Goal: Task Accomplishment & Management: Manage account settings

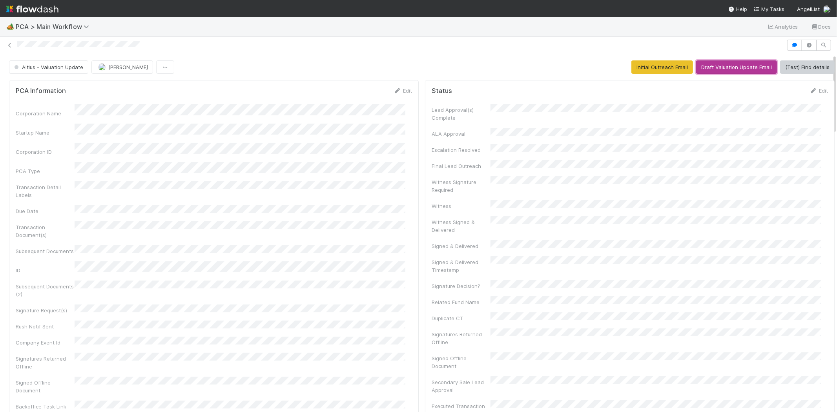
click at [726, 65] on button "Draft Valuation Update Email" at bounding box center [736, 66] width 81 height 13
click at [50, 46] on div at bounding box center [418, 45] width 837 height 11
copy icon
click at [400, 91] on link "Edit" at bounding box center [402, 90] width 18 height 6
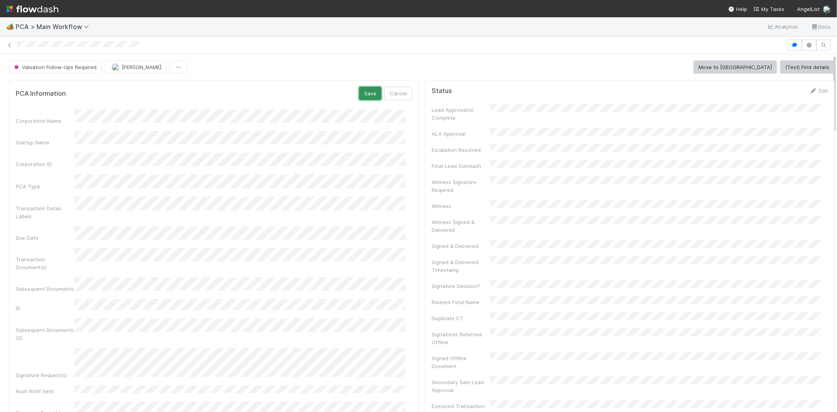
click at [359, 93] on button "Save" at bounding box center [370, 93] width 22 height 13
click at [394, 90] on icon at bounding box center [397, 90] width 8 height 5
click at [359, 92] on button "Save" at bounding box center [370, 93] width 22 height 13
click at [400, 91] on link "Edit" at bounding box center [402, 90] width 18 height 6
click at [359, 89] on button "Save" at bounding box center [370, 93] width 22 height 13
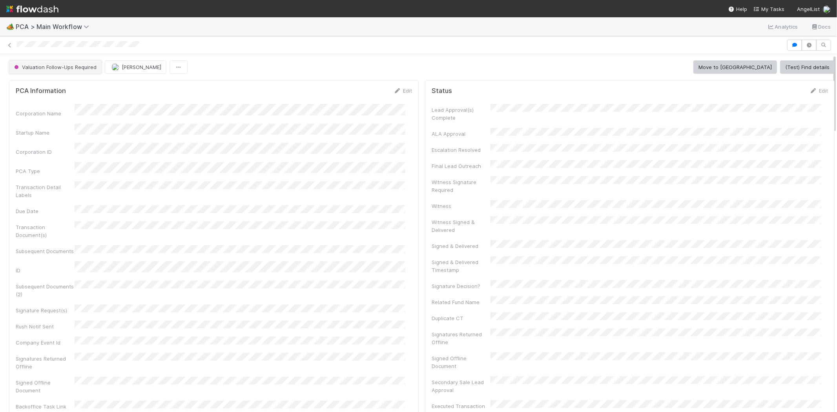
click at [66, 69] on span "Valuation Follow-Ups Required" at bounding box center [55, 67] width 84 height 6
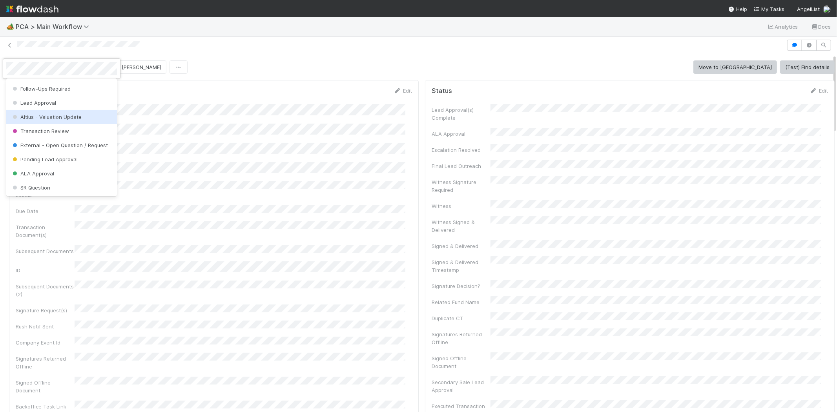
click at [71, 115] on span "Altius - Valuation Update" at bounding box center [46, 117] width 71 height 6
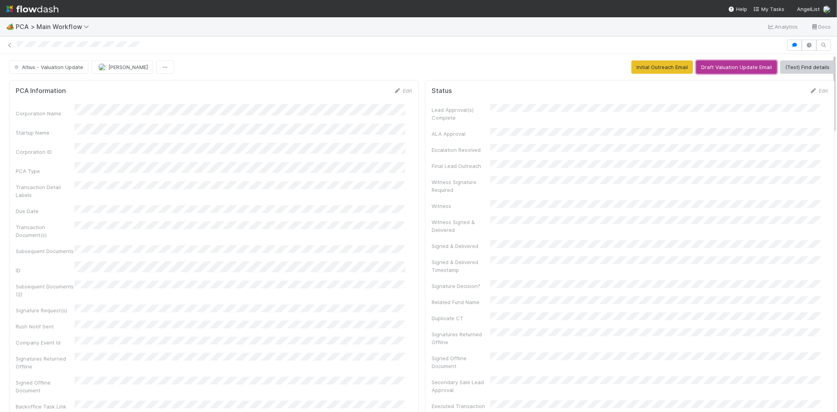
click at [715, 65] on button "Draft Valuation Update Email" at bounding box center [736, 66] width 81 height 13
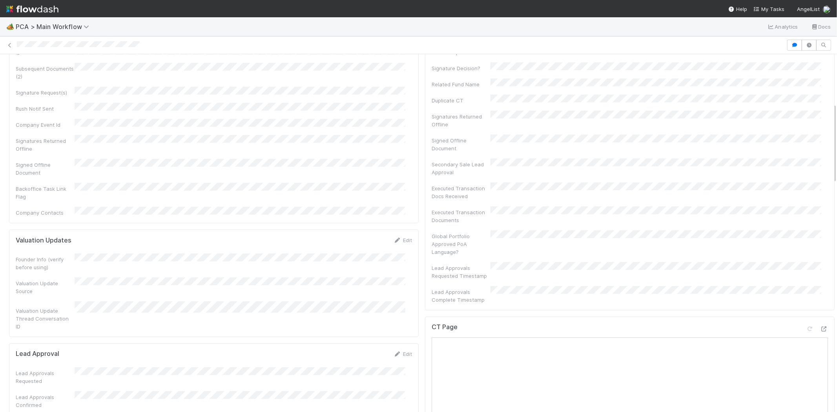
scroll to position [0, 0]
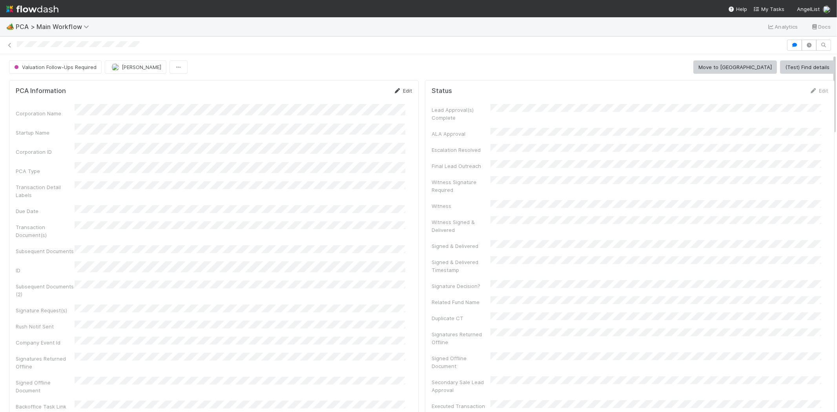
click at [397, 91] on link "Edit" at bounding box center [402, 90] width 18 height 6
click at [65, 133] on div "Startup Name" at bounding box center [214, 138] width 396 height 15
click at [359, 93] on button "Save" at bounding box center [370, 93] width 22 height 13
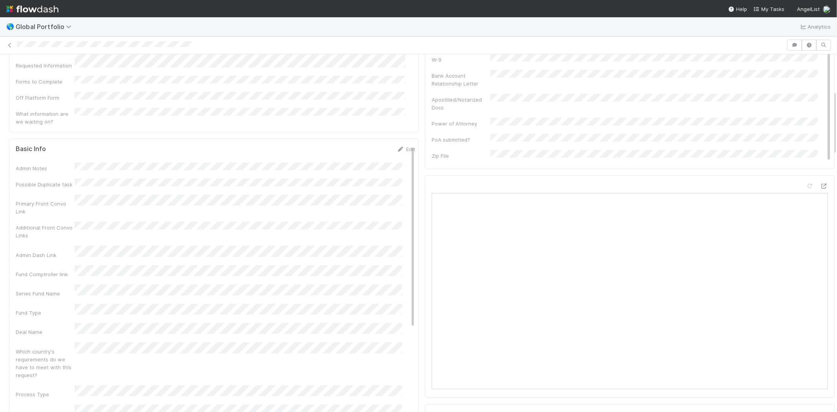
scroll to position [305, 0]
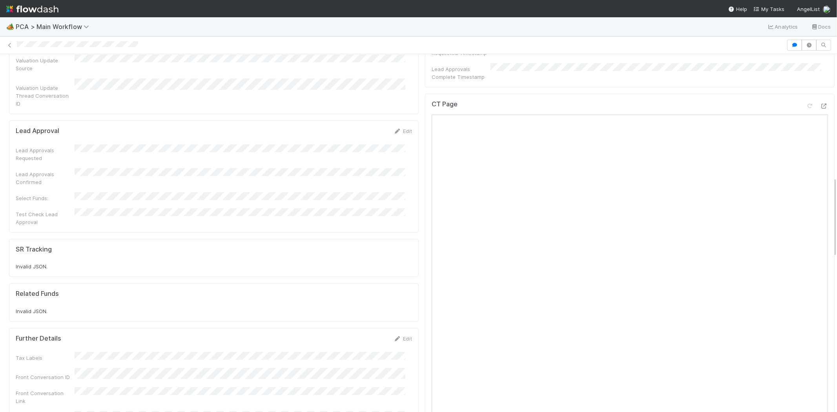
scroll to position [218, 0]
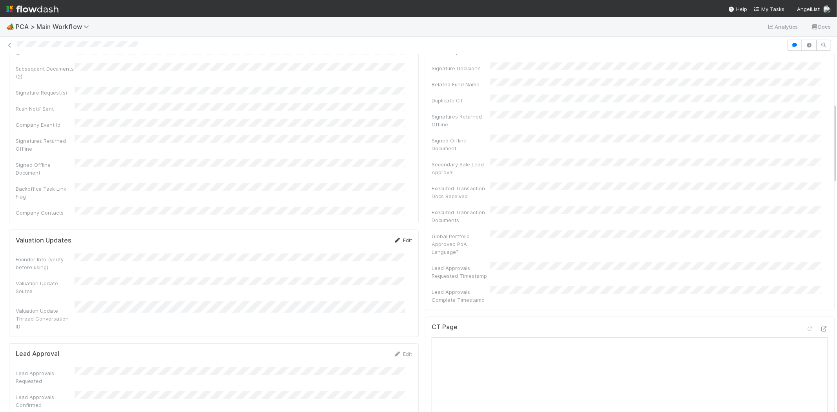
click at [397, 237] on link "Edit" at bounding box center [402, 240] width 18 height 6
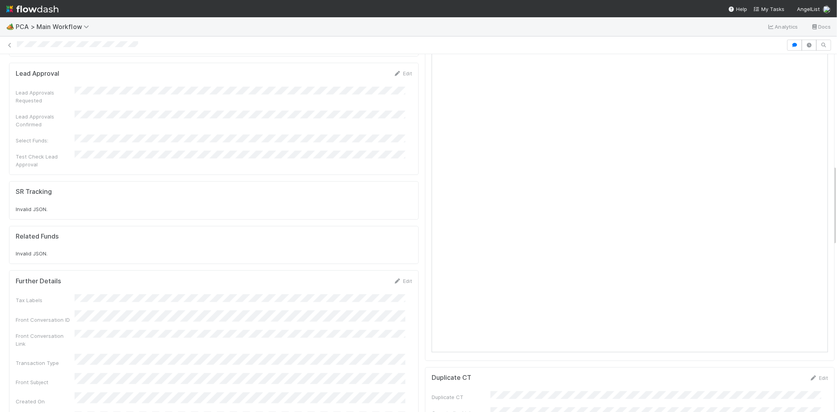
scroll to position [523, 0]
click at [395, 271] on link "Edit" at bounding box center [402, 274] width 18 height 6
click at [368, 271] on button "Save" at bounding box center [370, 277] width 22 height 13
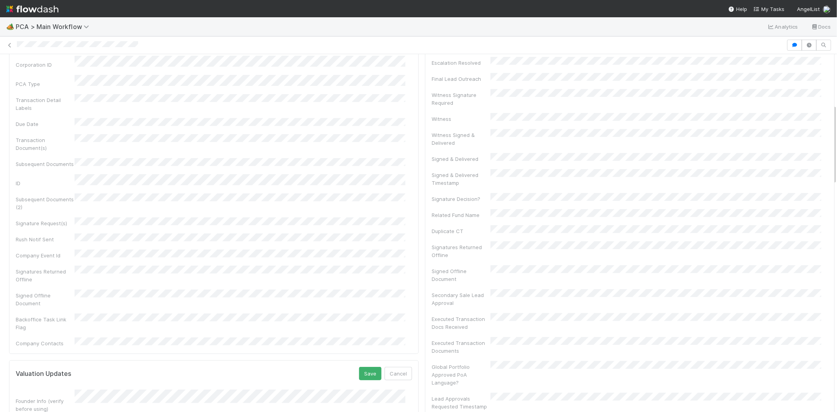
scroll to position [0, 0]
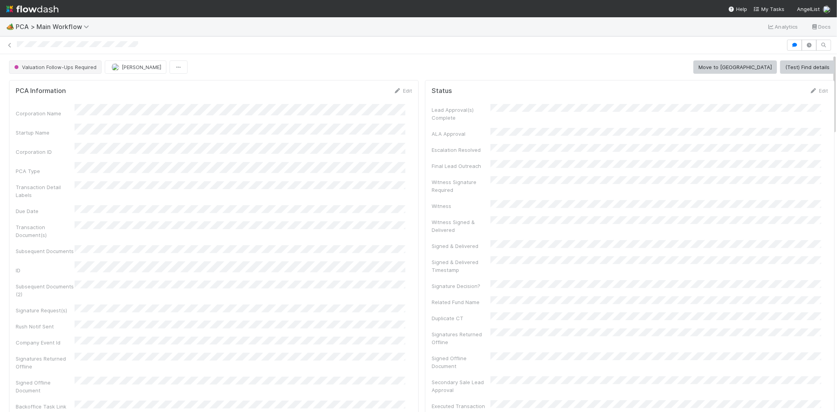
drag, startPoint x: 53, startPoint y: 75, endPoint x: 56, endPoint y: 71, distance: 4.8
click at [57, 69] on span "Valuation Follow-Ups Required" at bounding box center [55, 67] width 84 height 6
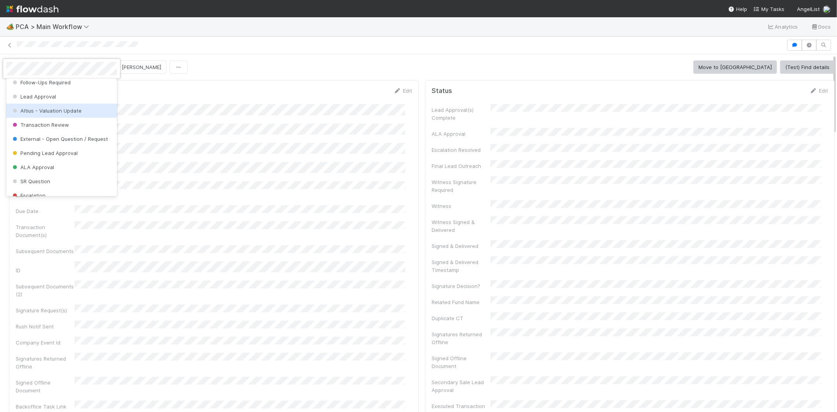
click at [67, 104] on div "Altius - Valuation Update" at bounding box center [61, 111] width 111 height 14
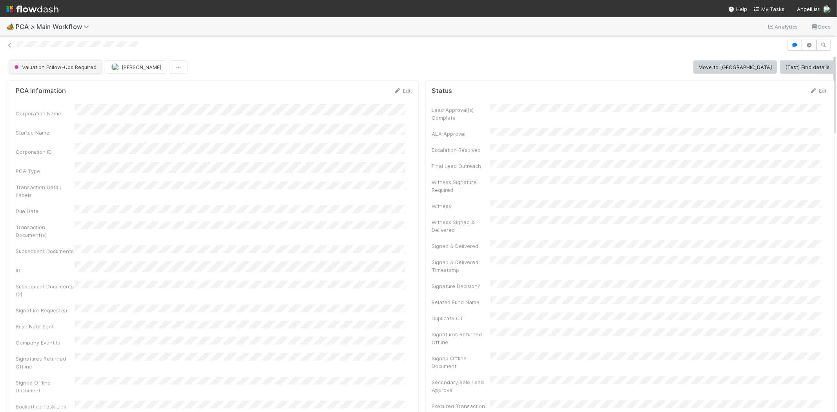
click at [77, 65] on span "Valuation Follow-Ups Required" at bounding box center [55, 67] width 84 height 6
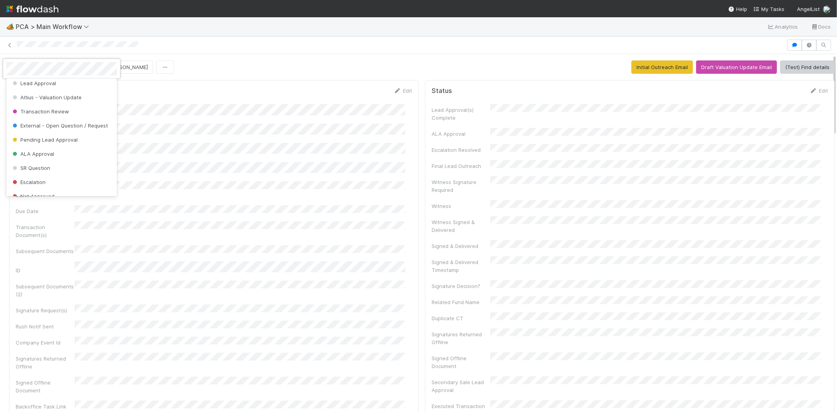
scroll to position [96, 0]
click at [226, 105] on div at bounding box center [418, 206] width 837 height 412
click at [191, 116] on div at bounding box center [418, 206] width 837 height 412
click at [123, 71] on button "[PERSON_NAME]" at bounding box center [122, 66] width 62 height 13
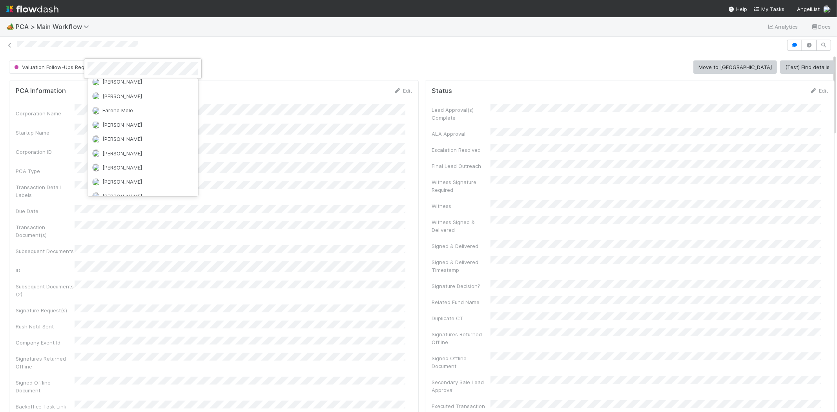
scroll to position [0, 0]
click at [160, 100] on div "Michael Capilitan you" at bounding box center [142, 101] width 111 height 14
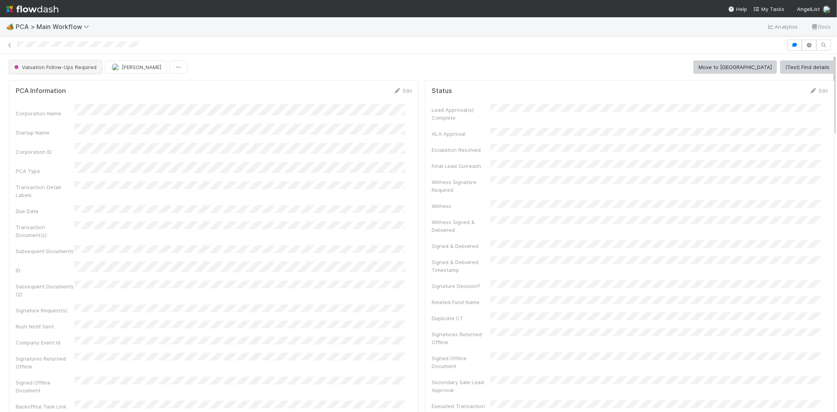
click at [69, 68] on span "Valuation Follow-Ups Required" at bounding box center [55, 67] width 84 height 6
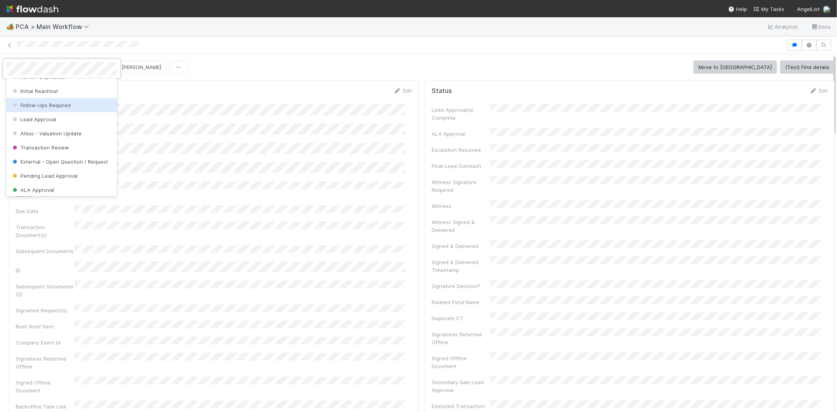
scroll to position [87, 0]
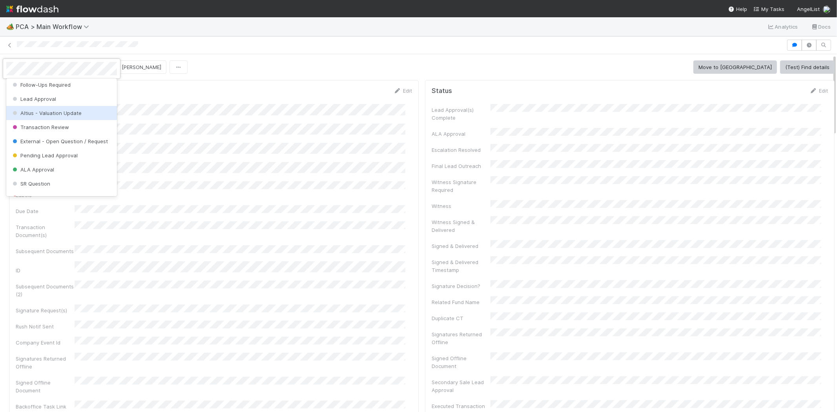
click at [73, 114] on span "Altius - Valuation Update" at bounding box center [46, 113] width 71 height 6
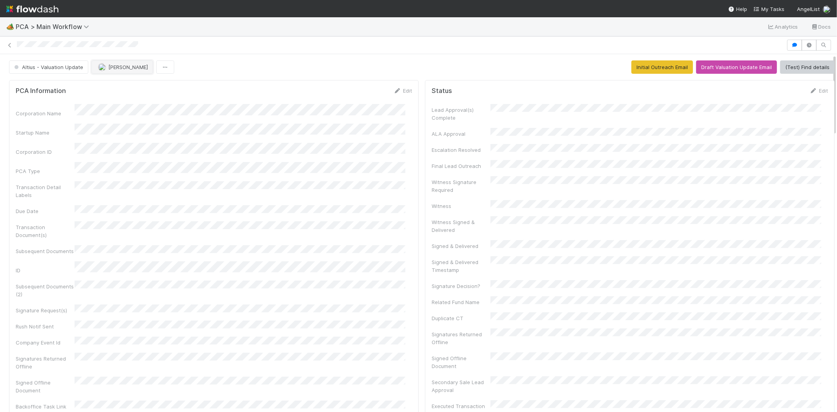
click at [124, 69] on span "[PERSON_NAME]" at bounding box center [128, 67] width 40 height 6
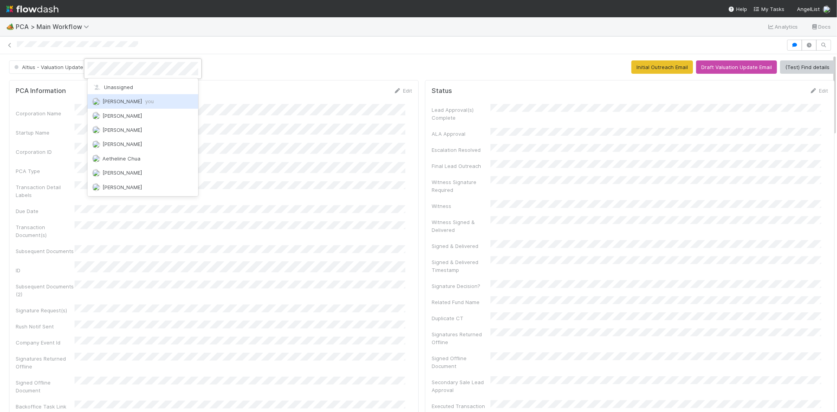
click at [158, 100] on div "Michael Capilitan you" at bounding box center [142, 101] width 111 height 14
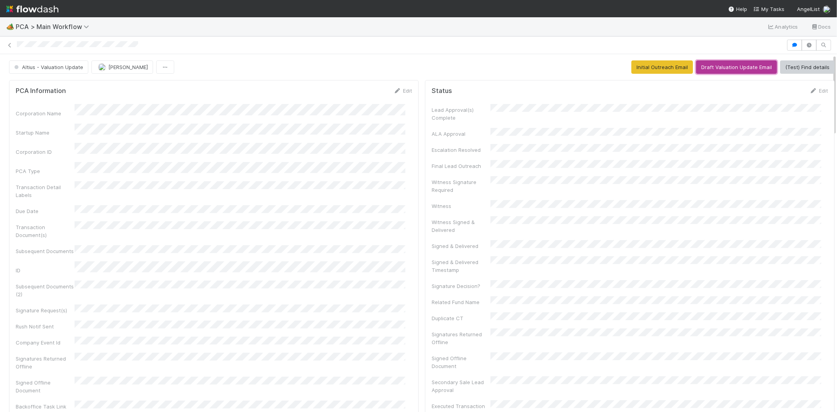
click at [719, 67] on button "Draft Valuation Update Email" at bounding box center [736, 66] width 81 height 13
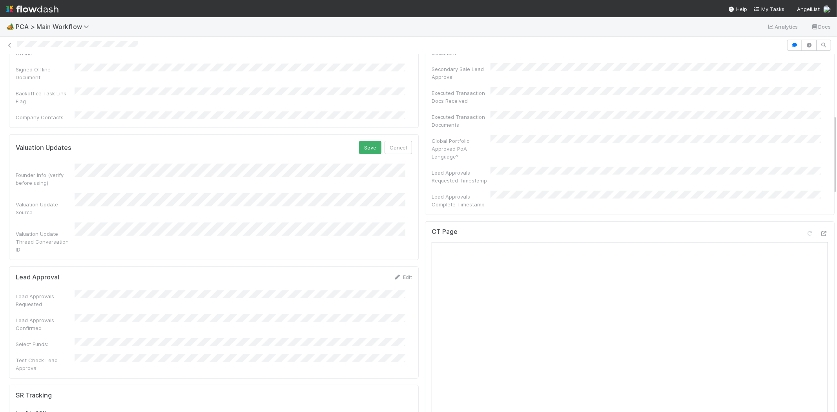
scroll to position [261, 0]
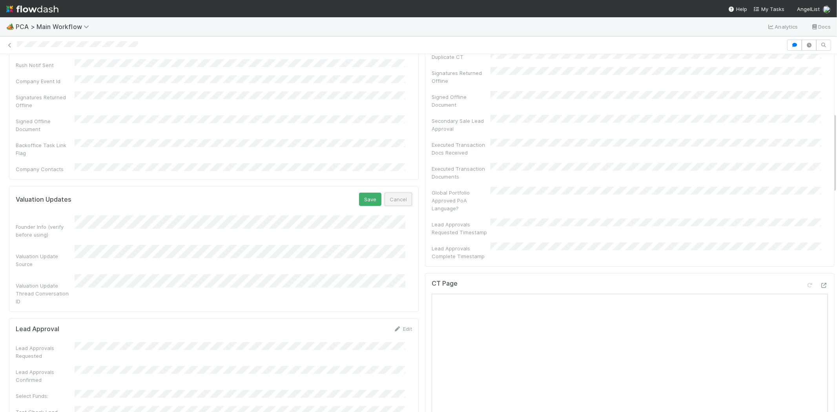
click at [397, 193] on button "Cancel" at bounding box center [397, 199] width 27 height 13
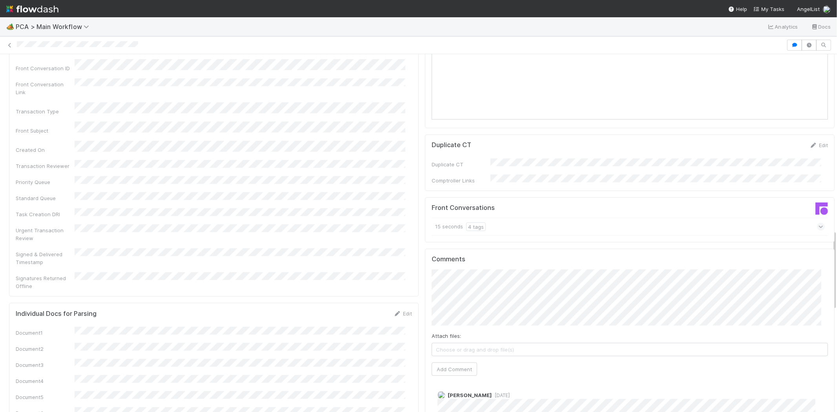
scroll to position [784, 0]
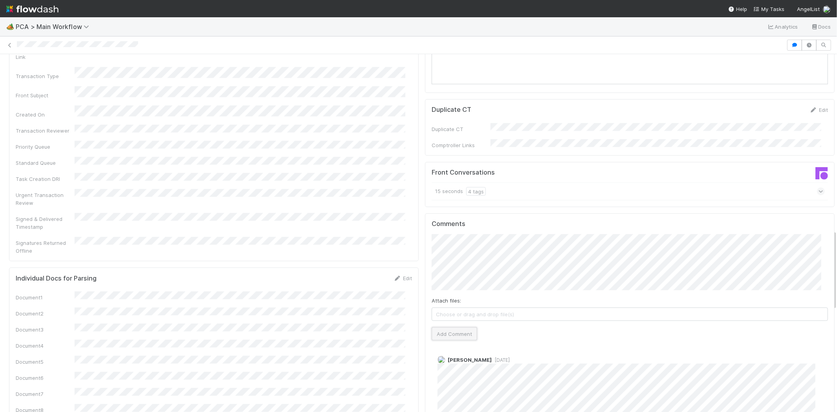
click at [445, 327] on button "Add Comment" at bounding box center [453, 333] width 45 height 13
click at [770, 11] on span "My Tasks" at bounding box center [768, 9] width 31 height 6
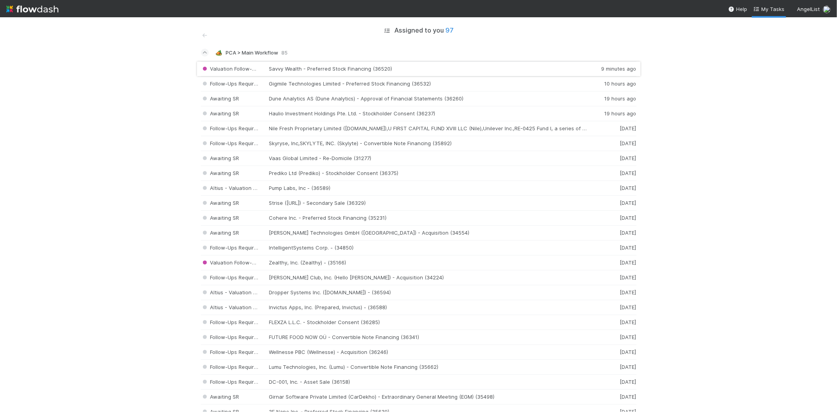
click at [391, 65] on div "Valuation Follow-Ups Required Savvy Wealth - Preferred Stock Financing (36520) …" at bounding box center [418, 68] width 435 height 15
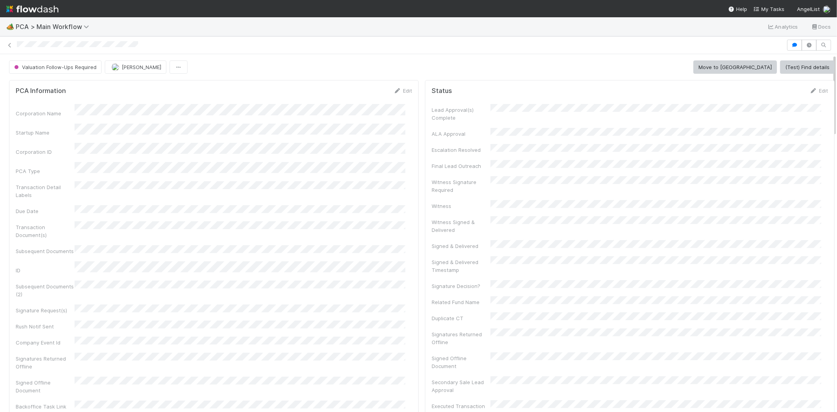
click at [486, 28] on div "🏕️ PCA > Main Workflow Analytics Docs" at bounding box center [418, 26] width 837 height 19
click at [773, 9] on span "My Tasks" at bounding box center [768, 9] width 31 height 6
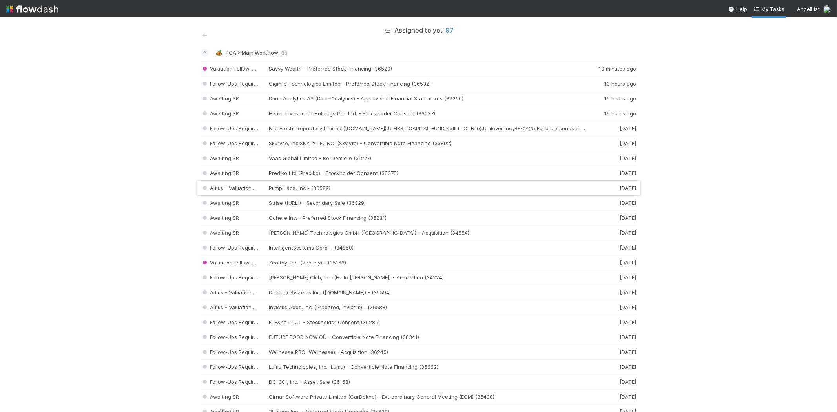
click at [337, 187] on div "Altius - Valuation Update Pump Labs, Inc - (36589) 2 days ago" at bounding box center [418, 188] width 435 height 15
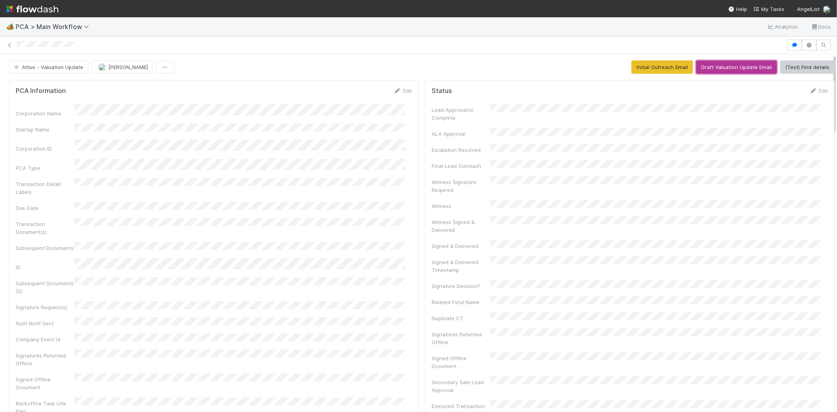
click at [708, 67] on button "Draft Valuation Update Email" at bounding box center [736, 66] width 81 height 13
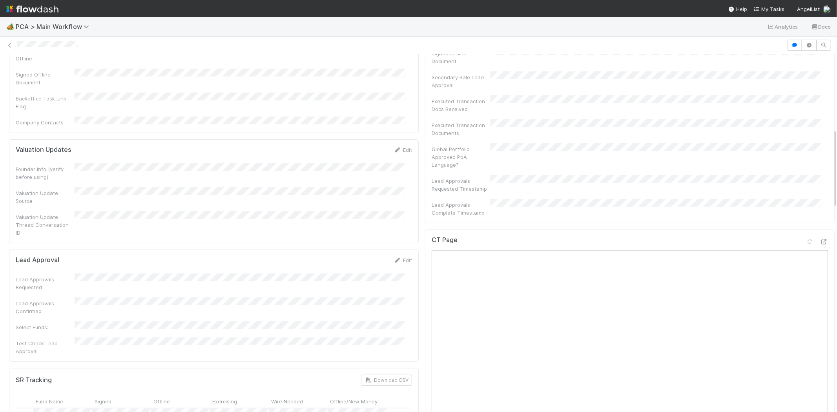
scroll to position [392, 0]
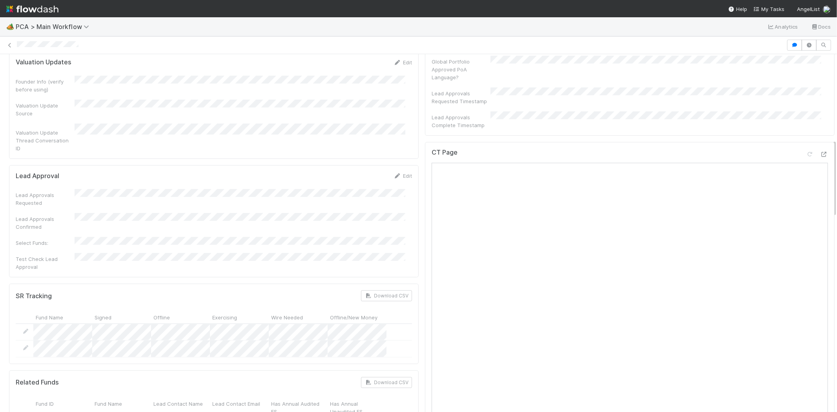
click at [16, 44] on div at bounding box center [418, 45] width 837 height 11
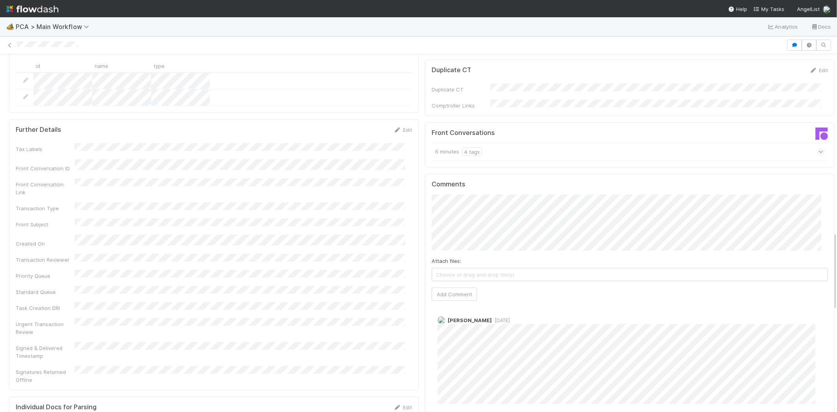
scroll to position [828, 0]
click at [449, 284] on button "Add Comment" at bounding box center [453, 290] width 45 height 13
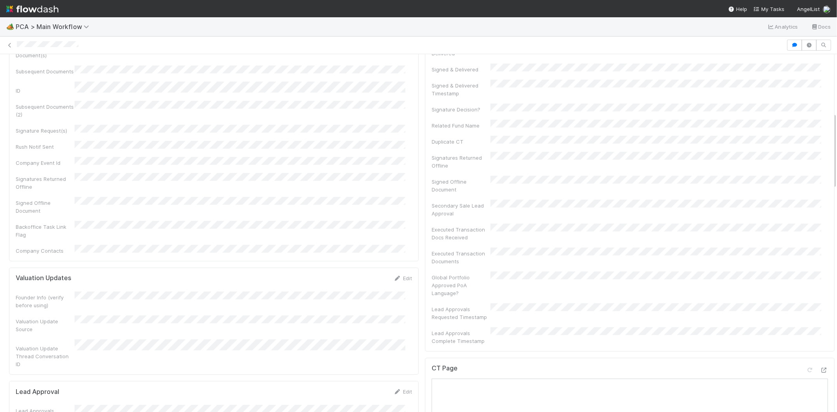
scroll to position [174, 0]
click at [767, 11] on span "My Tasks" at bounding box center [768, 9] width 31 height 6
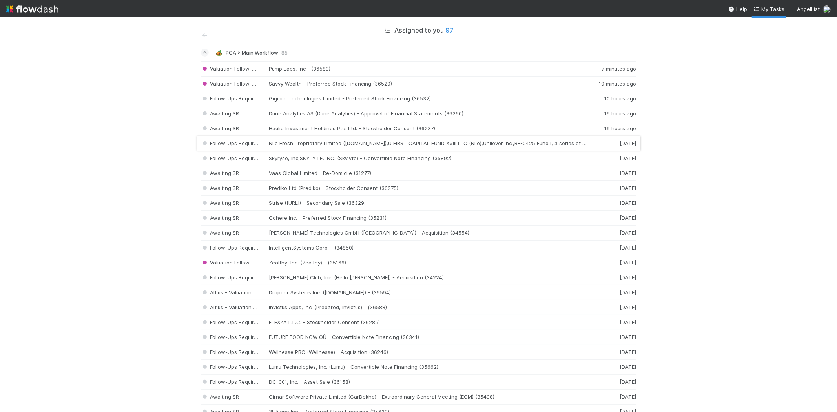
scroll to position [44, 0]
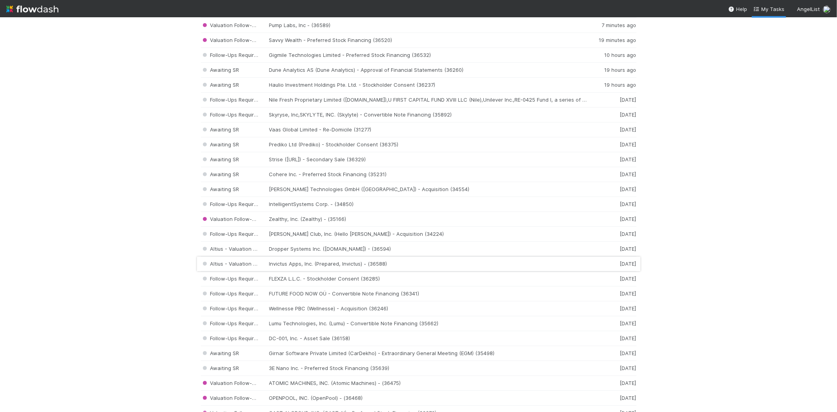
click at [378, 265] on div "Altius - Valuation Update Invictus Apps, Inc. (Prepared, Invictus) - (36588) 2 …" at bounding box center [418, 264] width 435 height 15
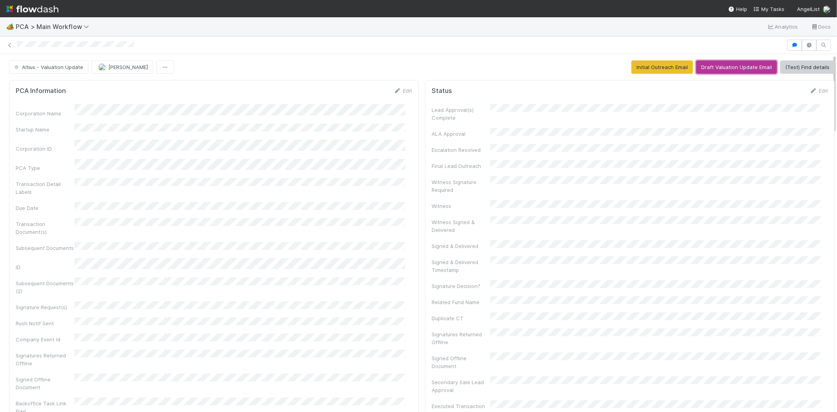
click at [728, 69] on button "Draft Valuation Update Email" at bounding box center [736, 66] width 81 height 13
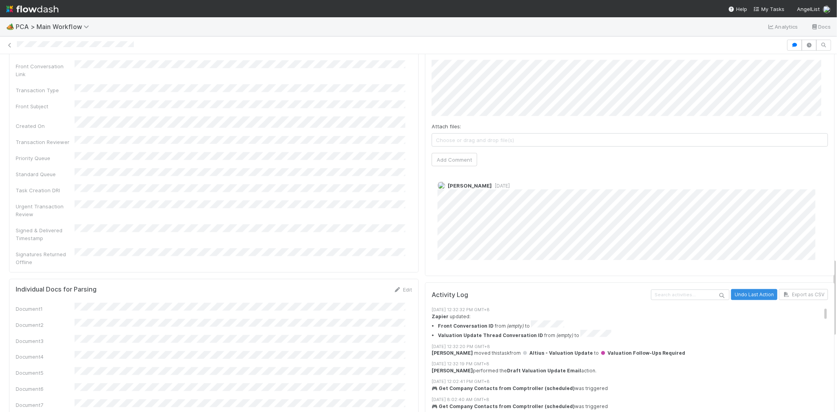
scroll to position [828, 0]
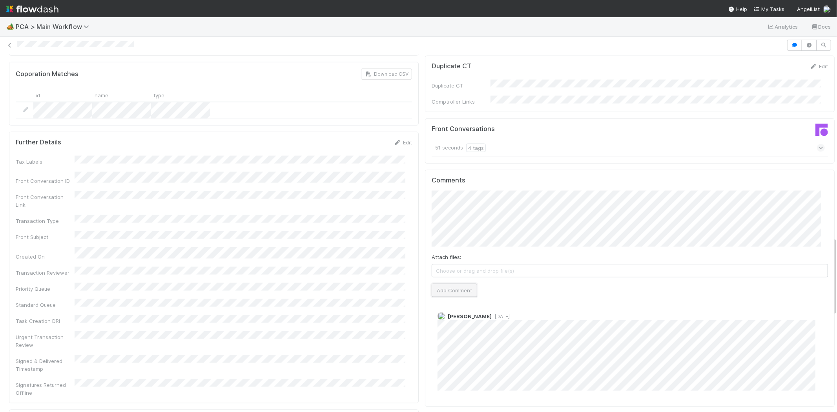
click at [459, 284] on button "Add Comment" at bounding box center [453, 290] width 45 height 13
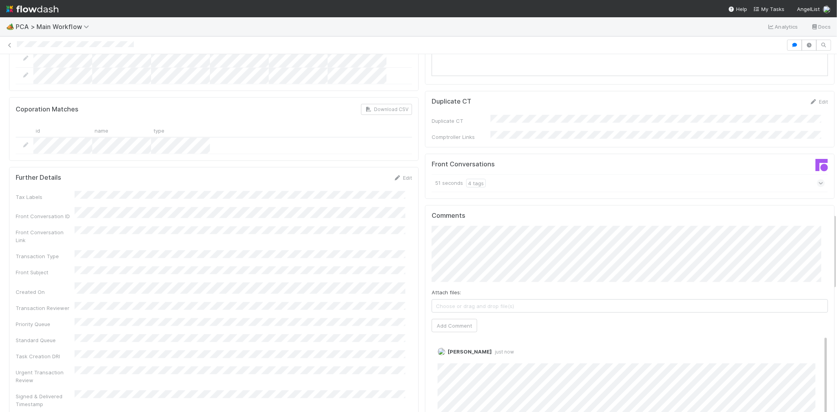
scroll to position [740, 0]
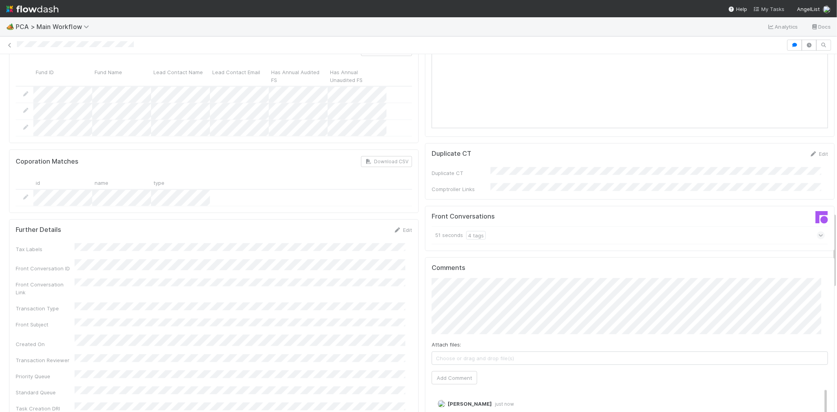
click at [770, 10] on span "My Tasks" at bounding box center [768, 9] width 31 height 6
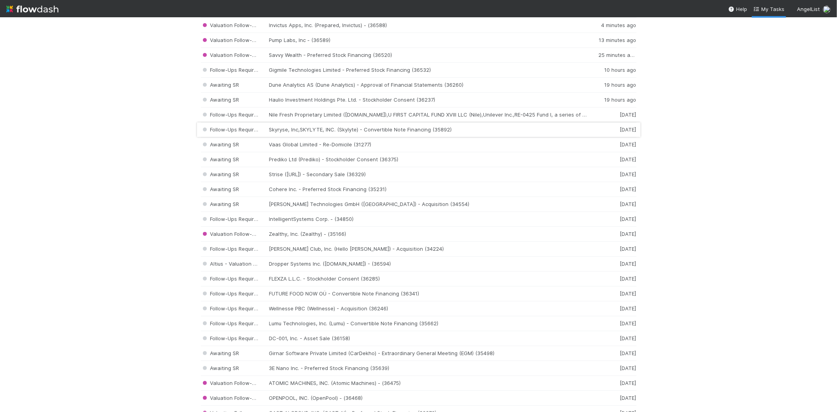
scroll to position [87, 0]
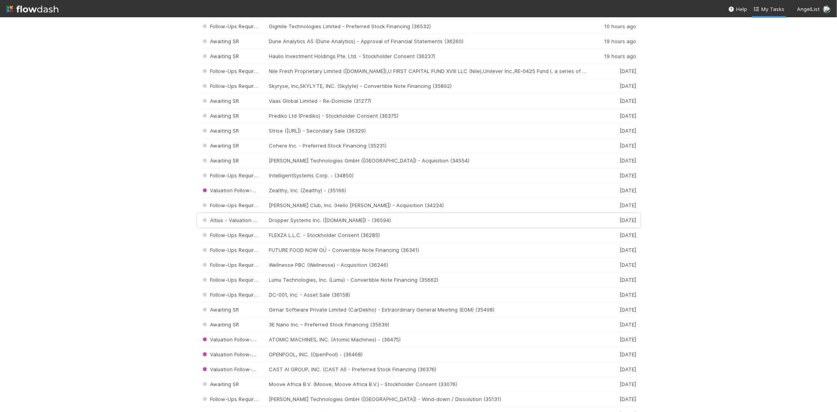
click at [309, 225] on div "Altius - Valuation Update Dropper Systems Inc. (Dropper.NG) - (36594) 2 days ago" at bounding box center [418, 220] width 435 height 15
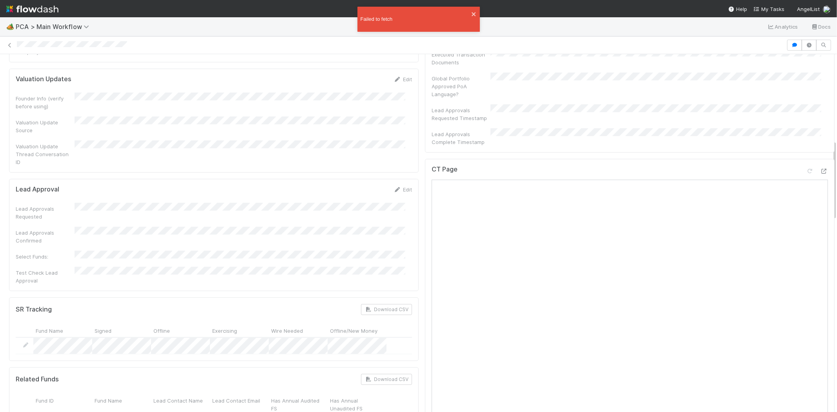
scroll to position [392, 0]
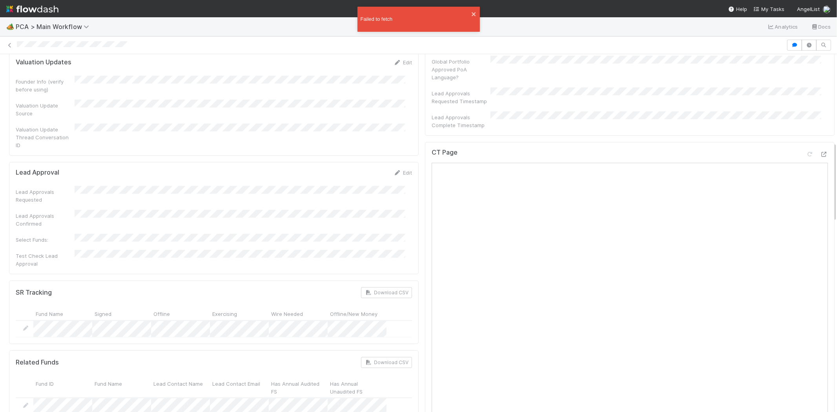
click at [69, 47] on div at bounding box center [418, 45] width 837 height 11
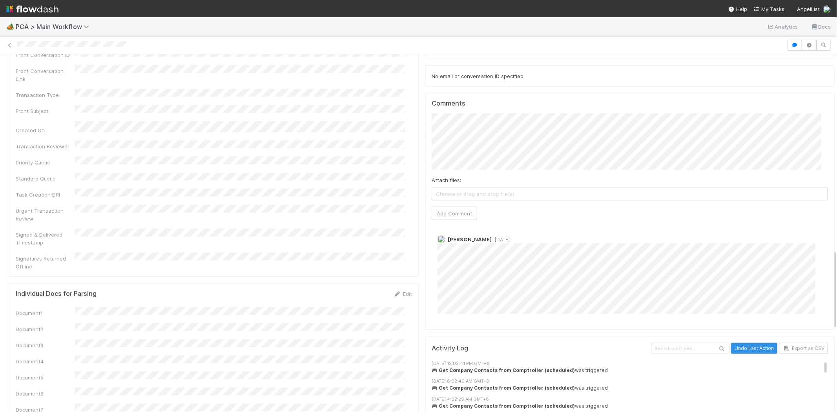
scroll to position [871, 0]
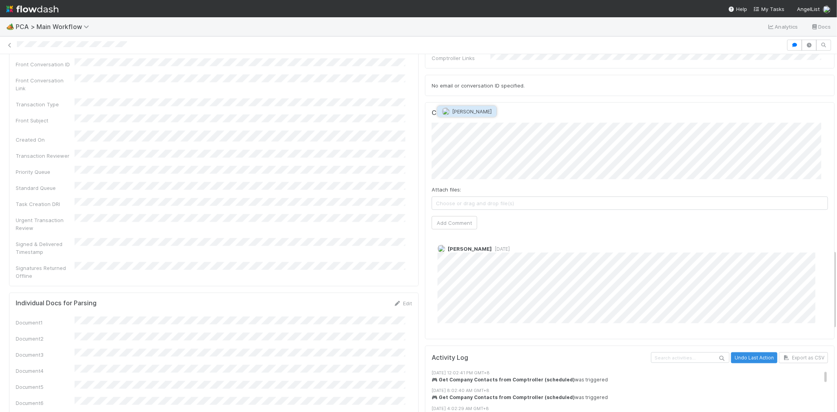
click at [468, 112] on span "Marenz Trajano" at bounding box center [472, 111] width 40 height 6
click at [460, 216] on button "Add Comment" at bounding box center [453, 222] width 45 height 13
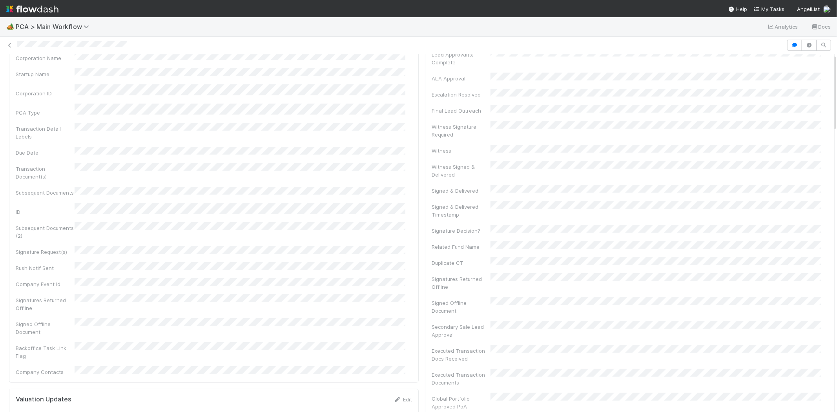
scroll to position [0, 0]
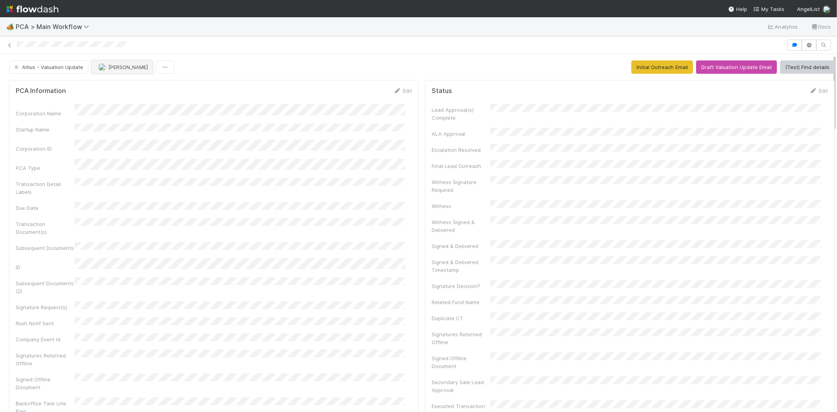
click at [126, 65] on span "[PERSON_NAME]" at bounding box center [128, 67] width 40 height 6
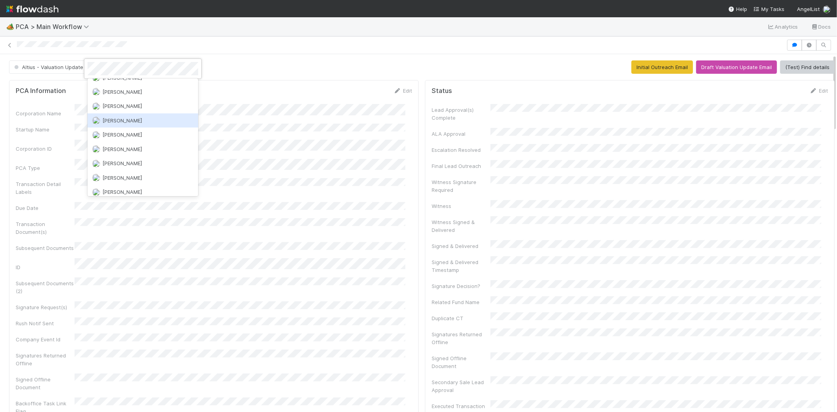
click at [136, 117] on span "Marenz Trajano" at bounding box center [122, 120] width 40 height 6
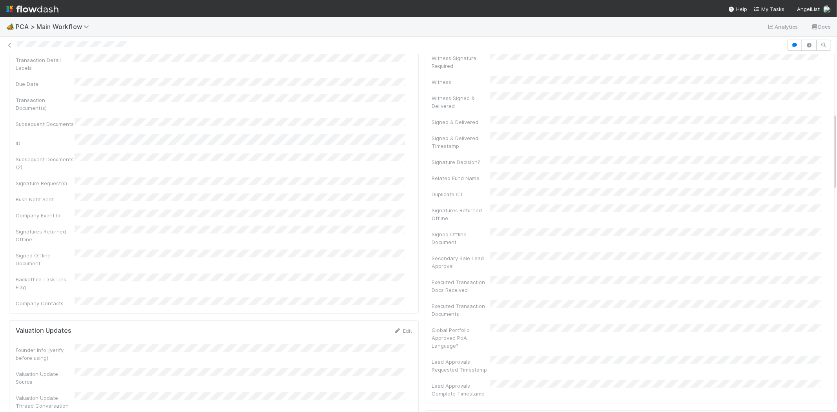
scroll to position [0, 0]
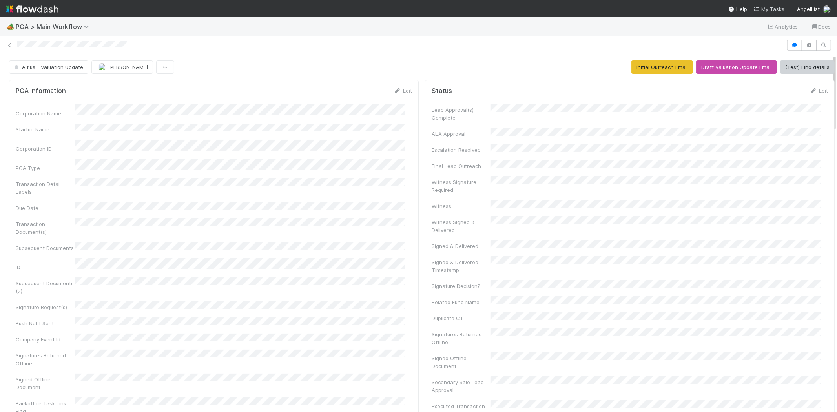
click at [770, 9] on span "My Tasks" at bounding box center [768, 9] width 31 height 6
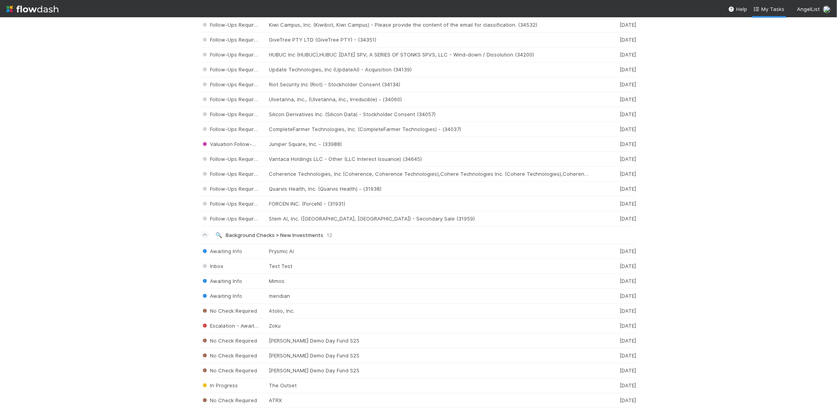
scroll to position [1121, 0]
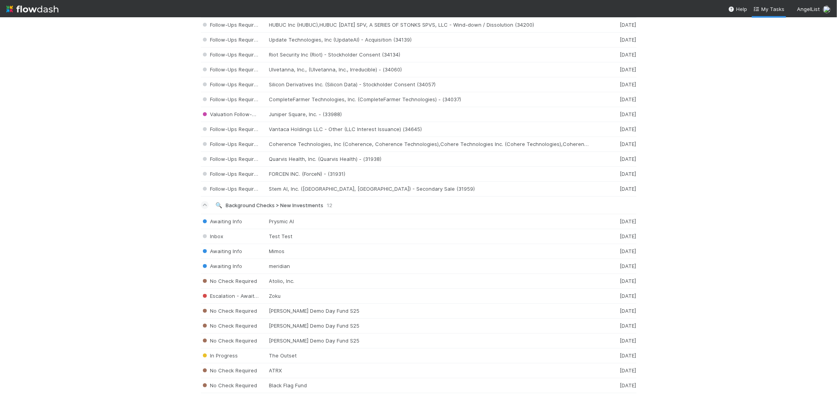
click at [268, 203] on span "Background Checks > New Investments" at bounding box center [275, 205] width 98 height 6
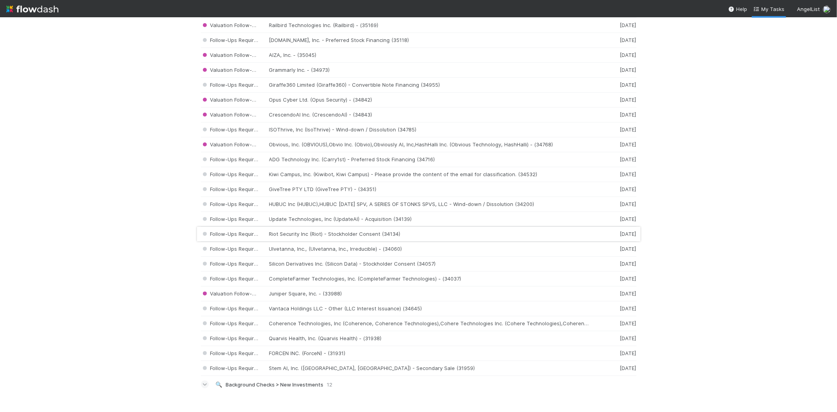
scroll to position [941, 0]
click at [204, 385] on span at bounding box center [205, 384] width 8 height 8
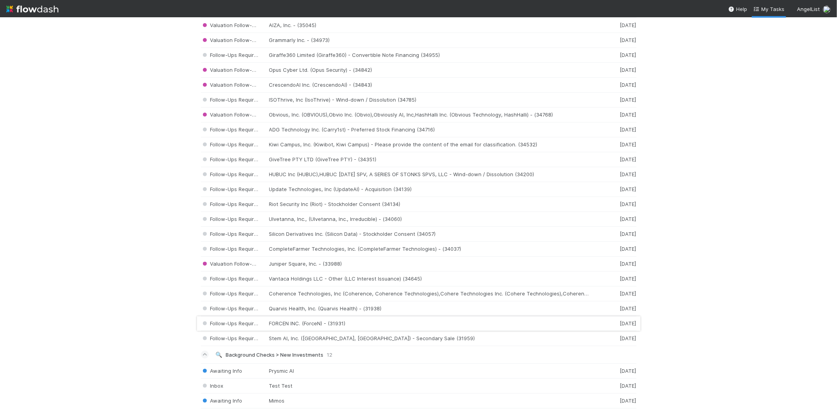
scroll to position [1121, 0]
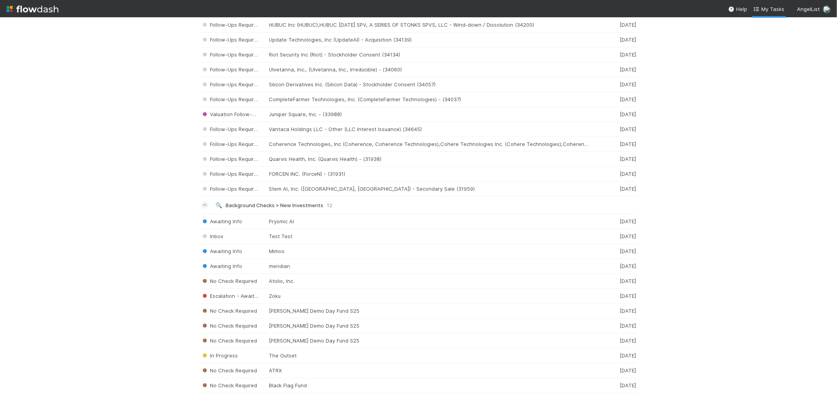
click at [311, 203] on span "Background Checks > New Investments" at bounding box center [275, 205] width 98 height 6
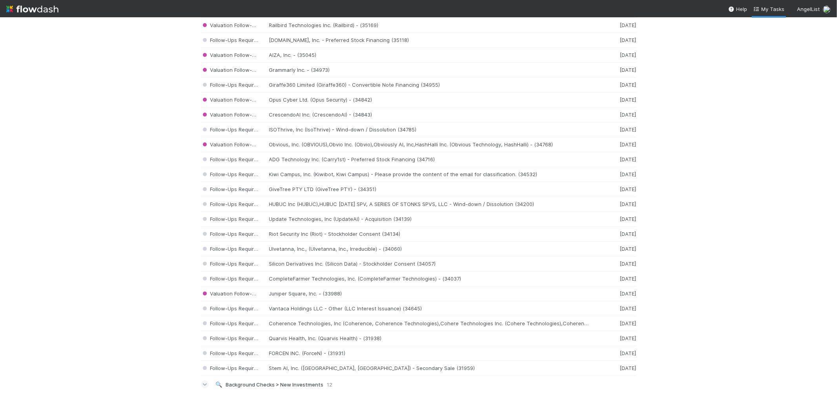
scroll to position [942, 0]
click at [46, 8] on img at bounding box center [32, 8] width 52 height 13
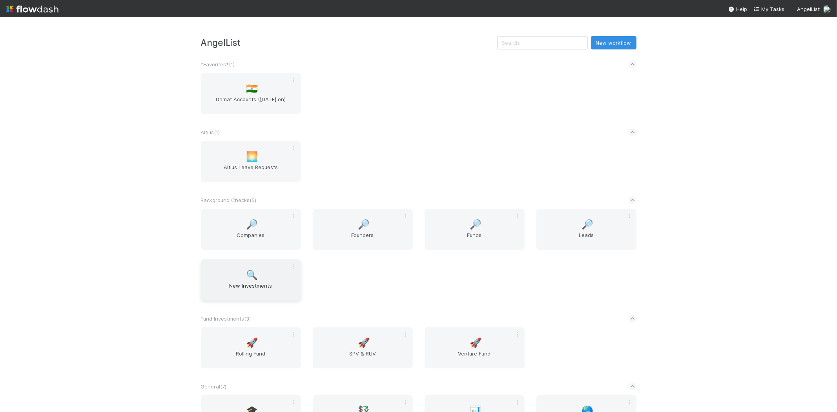
click at [247, 279] on div "🔍 New Investments" at bounding box center [251, 279] width 100 height 41
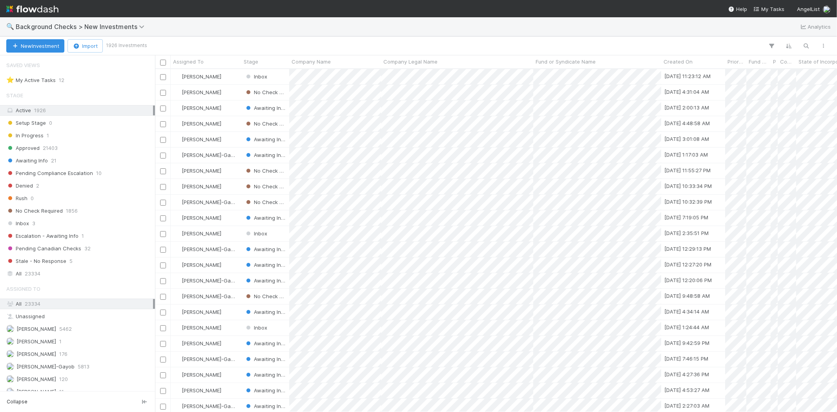
scroll to position [7, 6]
click at [773, 11] on span "My Tasks" at bounding box center [768, 9] width 31 height 6
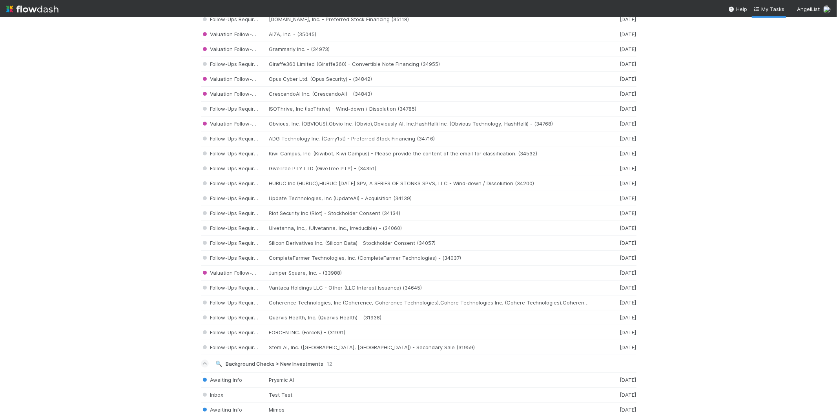
scroll to position [1121, 0]
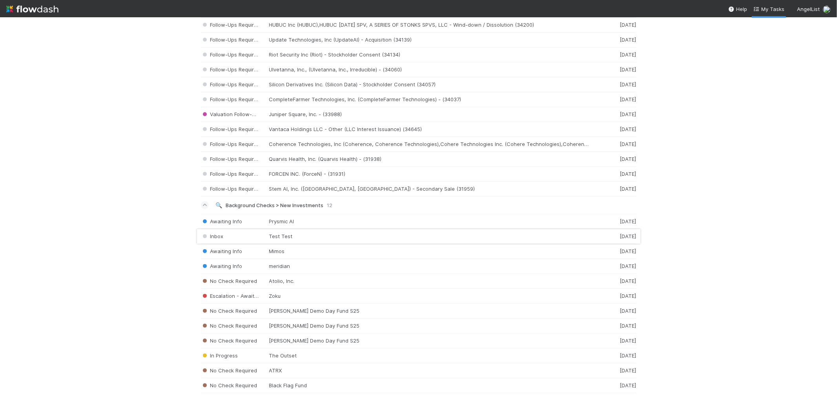
click at [332, 238] on div "Inbox Test Test 3 days ago" at bounding box center [418, 236] width 435 height 15
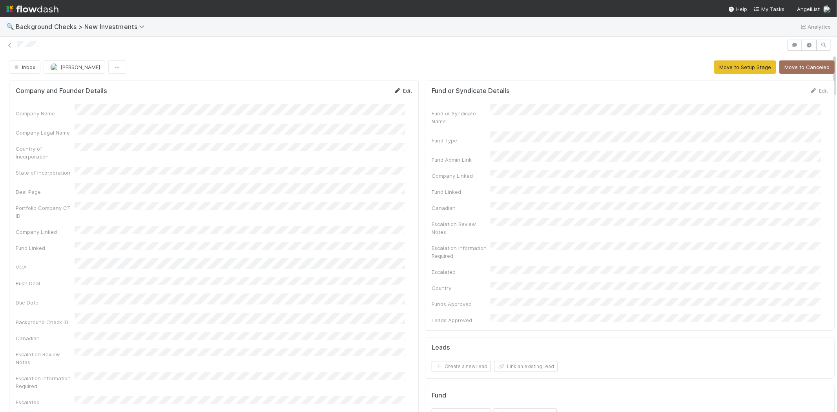
click at [400, 91] on link "Edit" at bounding box center [402, 90] width 18 height 6
click at [362, 93] on button "Save" at bounding box center [370, 93] width 22 height 13
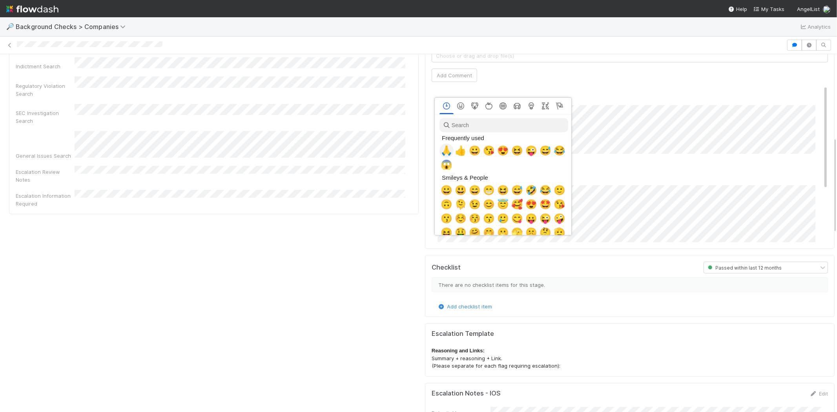
scroll to position [0, 3]
click at [442, 147] on span "🙏" at bounding box center [445, 150] width 12 height 11
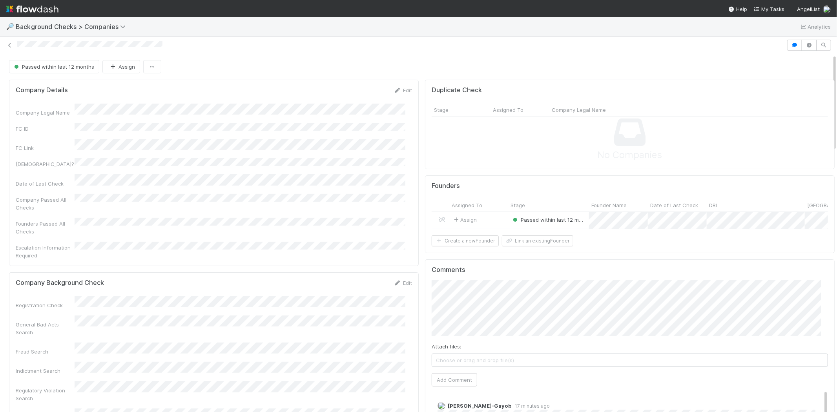
scroll to position [0, 0]
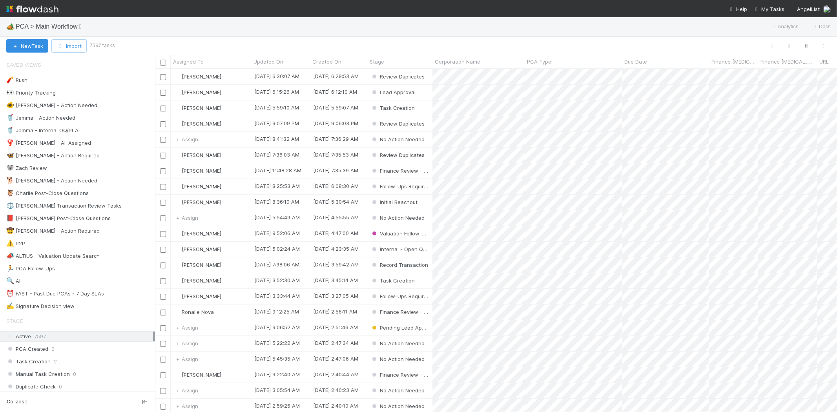
scroll to position [336, 675]
click at [31, 7] on img at bounding box center [32, 8] width 52 height 13
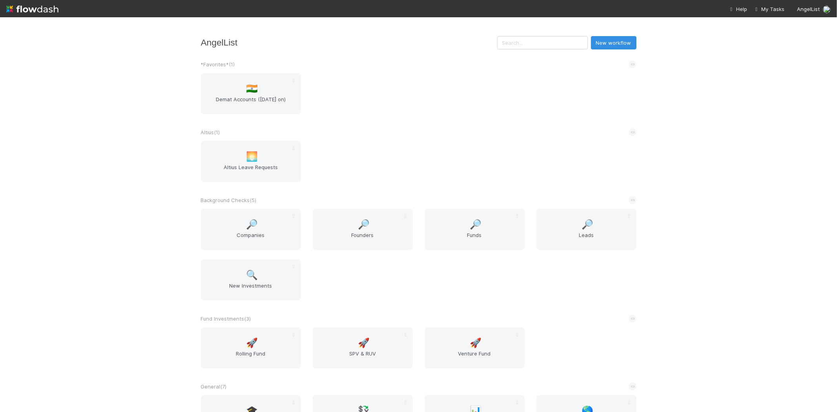
click at [31, 12] on img at bounding box center [32, 8] width 52 height 13
click at [251, 279] on div "🔍 New Investments" at bounding box center [251, 279] width 100 height 41
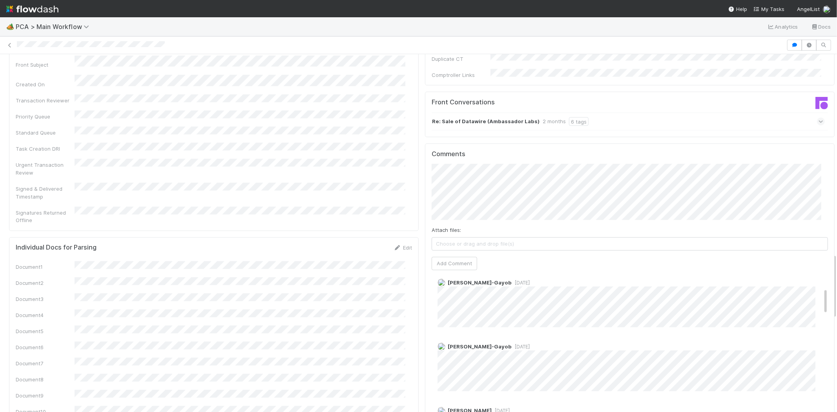
scroll to position [87, 0]
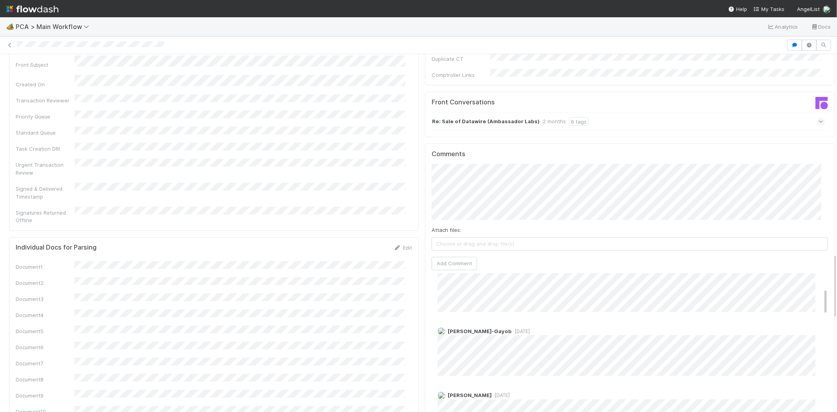
click at [49, 46] on div at bounding box center [418, 45] width 837 height 11
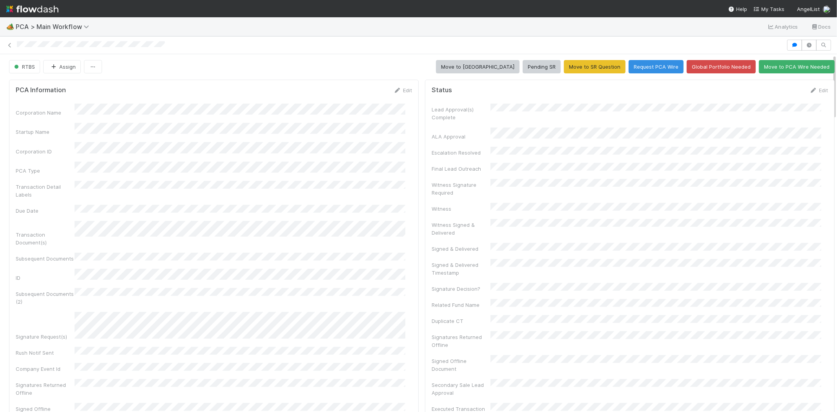
scroll to position [0, 0]
click at [398, 89] on link "Edit" at bounding box center [402, 90] width 18 height 6
click at [364, 95] on button "Save" at bounding box center [370, 93] width 22 height 13
click at [813, 93] on link "Edit" at bounding box center [818, 90] width 18 height 6
click at [775, 89] on button "Save" at bounding box center [786, 93] width 22 height 13
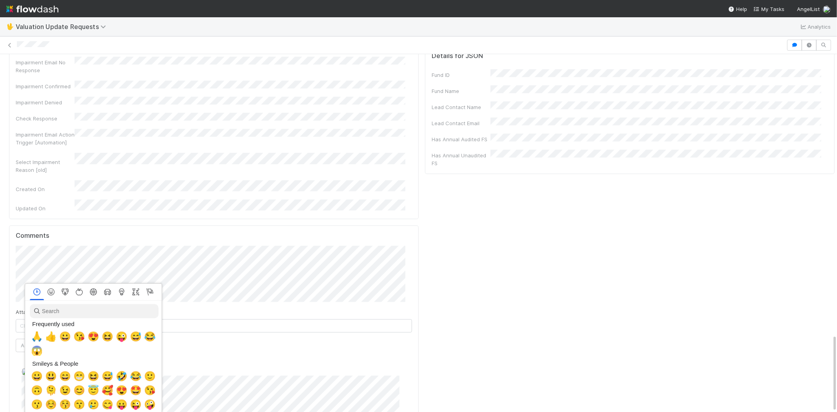
scroll to position [0, 3]
click at [33, 335] on span "🙏" at bounding box center [35, 336] width 12 height 11
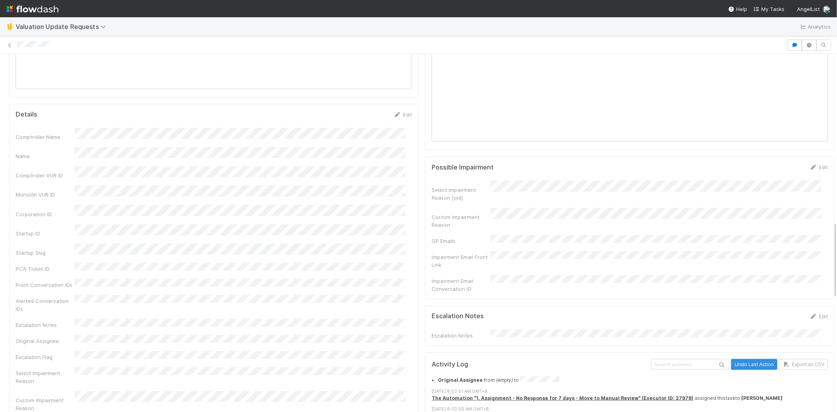
scroll to position [768, 0]
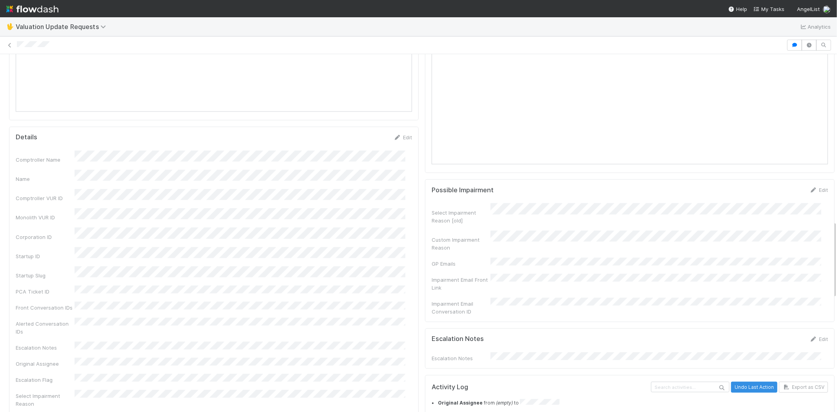
drag, startPoint x: 57, startPoint y: 46, endPoint x: 14, endPoint y: 44, distance: 43.6
click at [14, 44] on div at bounding box center [418, 45] width 837 height 11
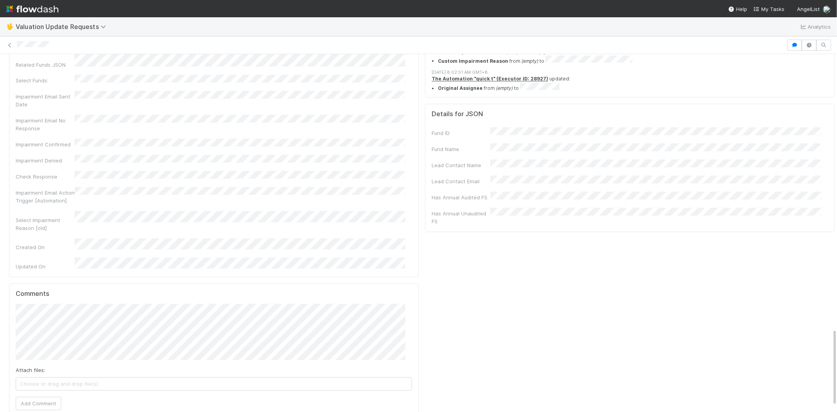
scroll to position [1264, 0]
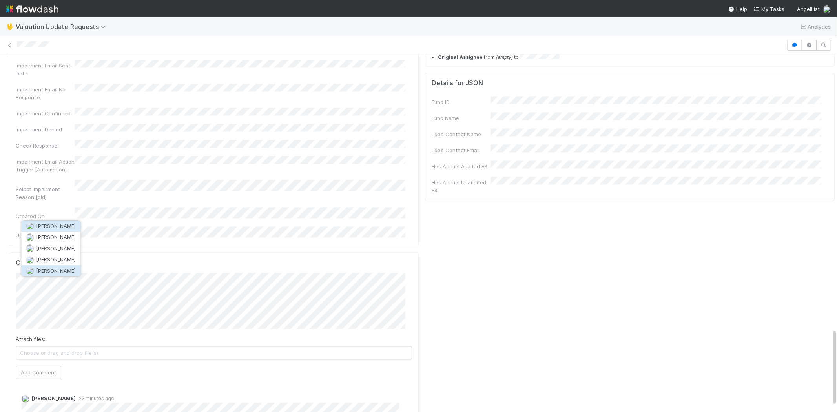
click at [75, 265] on button "[PERSON_NAME]" at bounding box center [50, 270] width 59 height 11
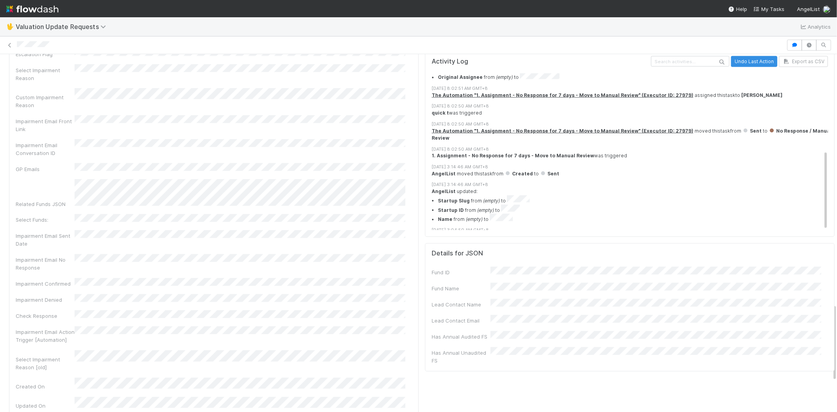
scroll to position [1177, 0]
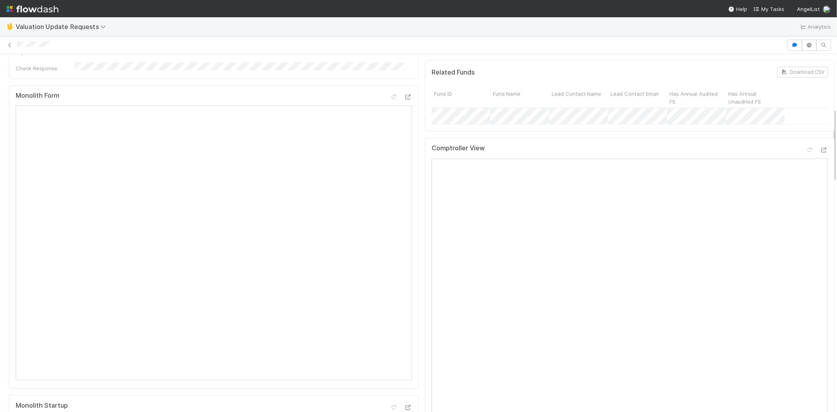
scroll to position [87, 0]
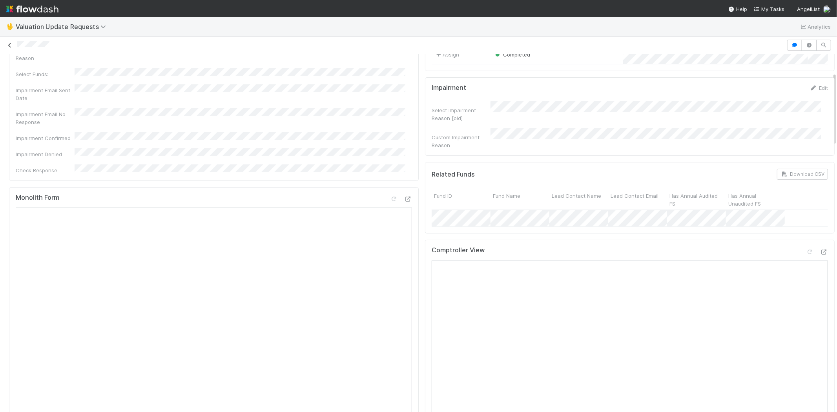
drag, startPoint x: 65, startPoint y: 44, endPoint x: 13, endPoint y: 49, distance: 52.8
click at [13, 49] on div at bounding box center [418, 45] width 837 height 11
click at [43, 49] on div at bounding box center [400, 45] width 767 height 8
click at [51, 44] on div at bounding box center [400, 45] width 767 height 8
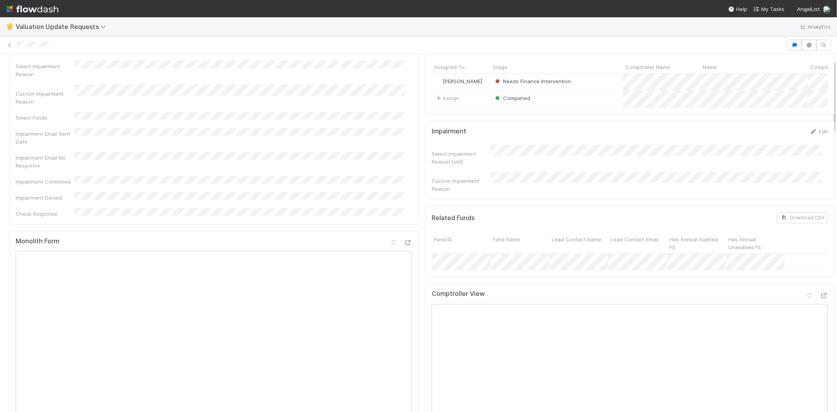
scroll to position [0, 0]
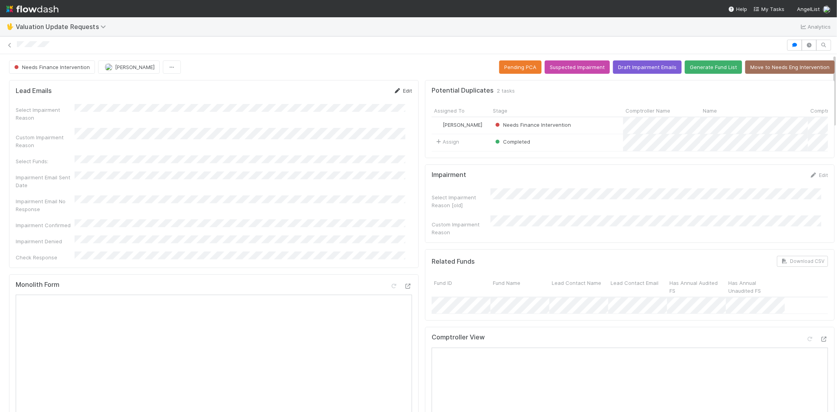
click at [396, 91] on link "Edit" at bounding box center [402, 90] width 18 height 6
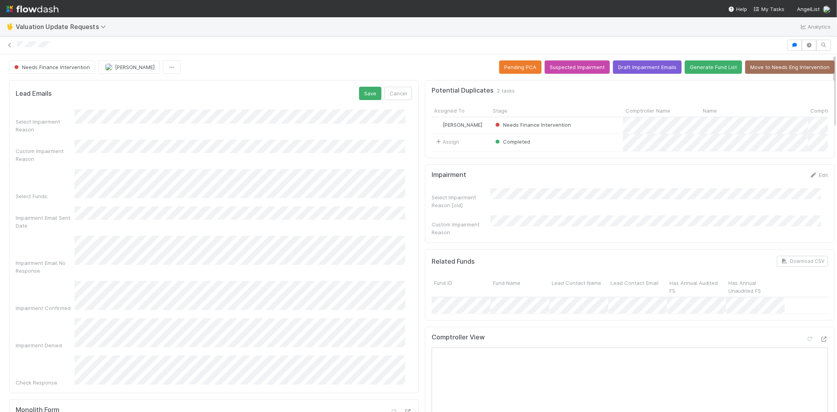
click at [69, 140] on div "Custom Impairment Reason" at bounding box center [214, 151] width 396 height 23
click at [368, 92] on button "Save" at bounding box center [370, 93] width 22 height 13
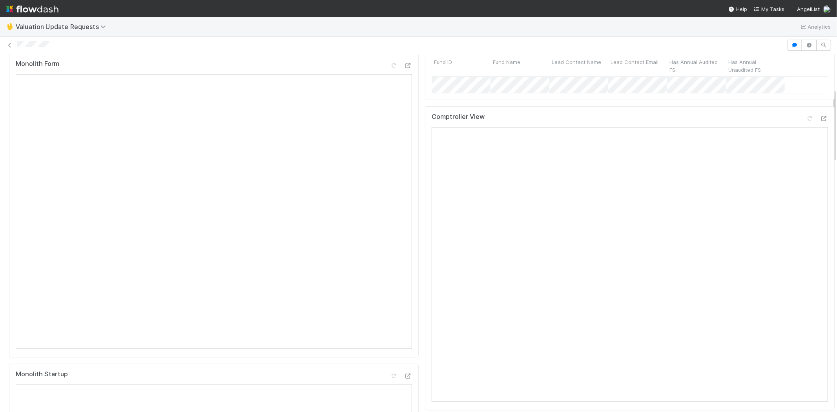
scroll to position [218, 0]
click at [806, 115] on div at bounding box center [810, 118] width 8 height 8
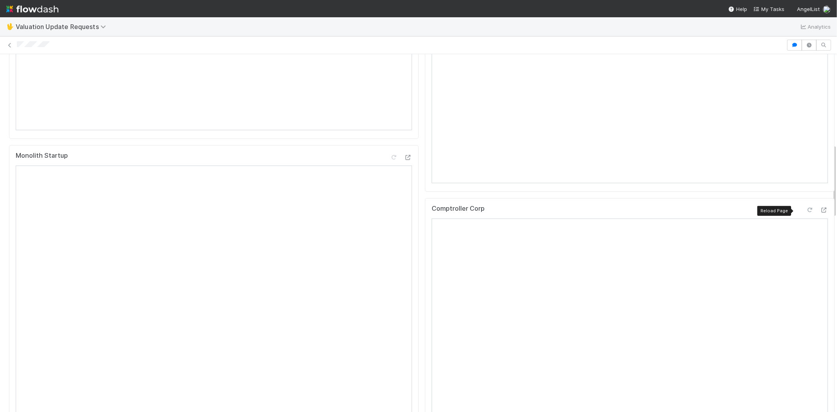
click at [806, 210] on icon at bounding box center [810, 209] width 8 height 5
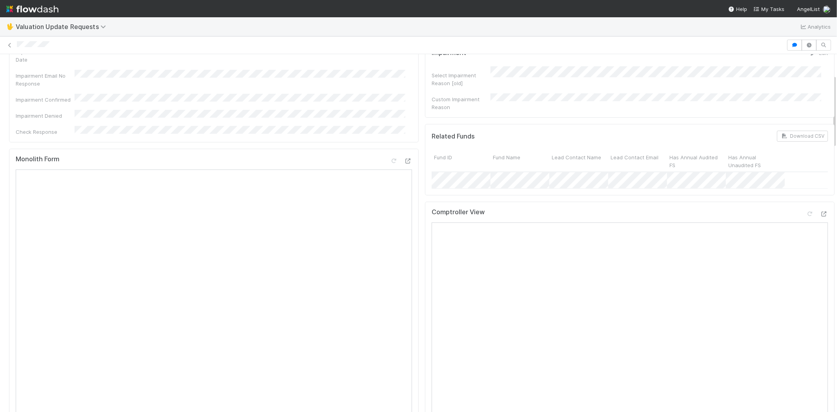
scroll to position [0, 0]
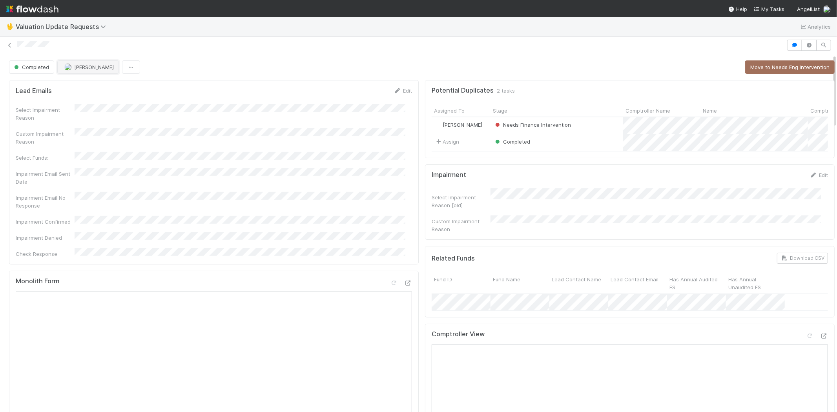
click at [69, 64] on button "Marvey Fuentes" at bounding box center [88, 66] width 62 height 13
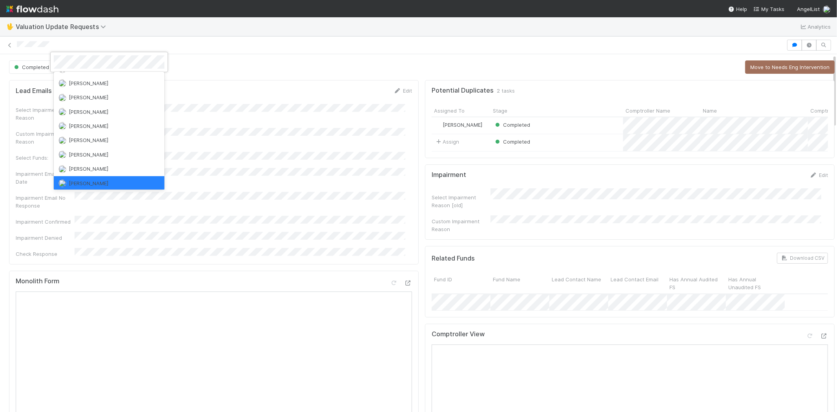
click at [249, 52] on div at bounding box center [418, 206] width 837 height 412
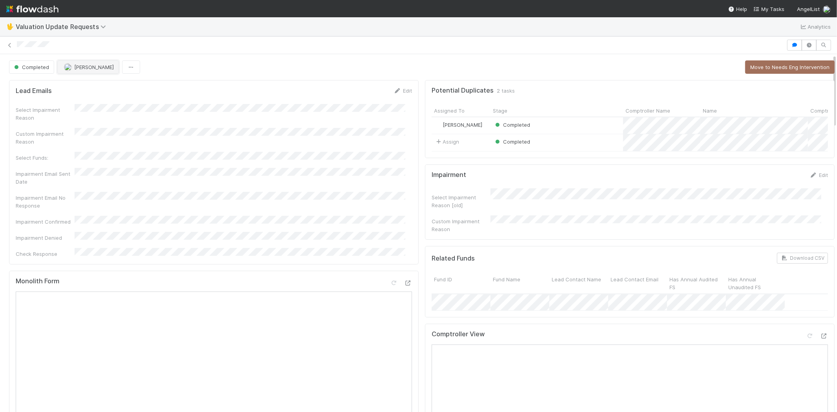
click at [103, 64] on button "Marvey Fuentes" at bounding box center [88, 66] width 62 height 13
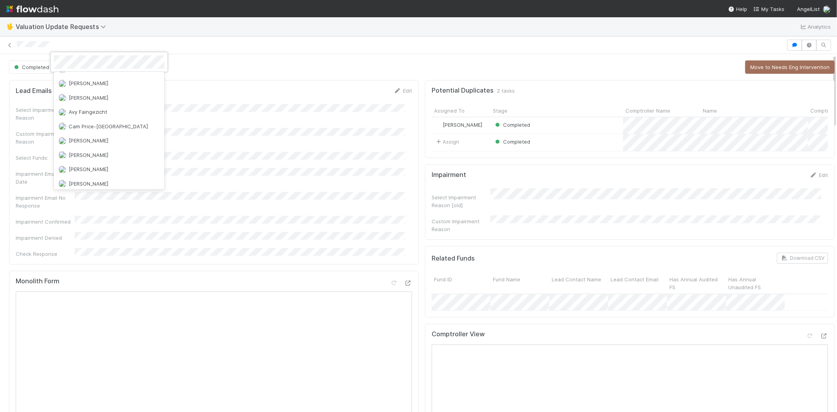
scroll to position [0, 0]
click at [238, 58] on div at bounding box center [418, 206] width 837 height 412
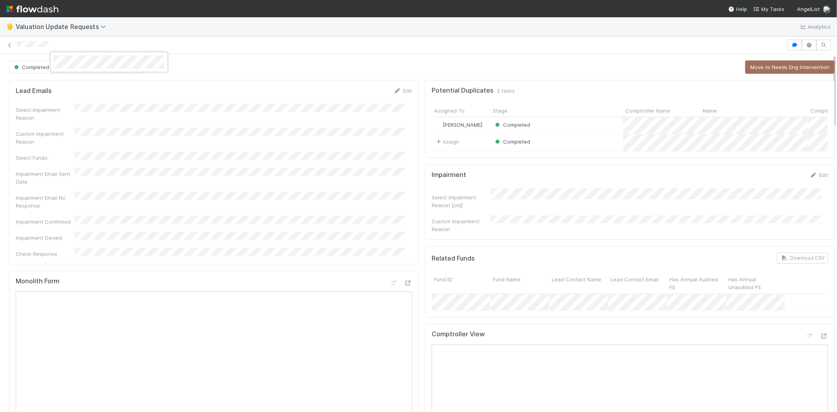
drag, startPoint x: 498, startPoint y: 148, endPoint x: 539, endPoint y: 148, distance: 40.8
click at [539, 148] on div at bounding box center [418, 206] width 837 height 412
click at [770, 6] on span "My Tasks" at bounding box center [768, 9] width 31 height 6
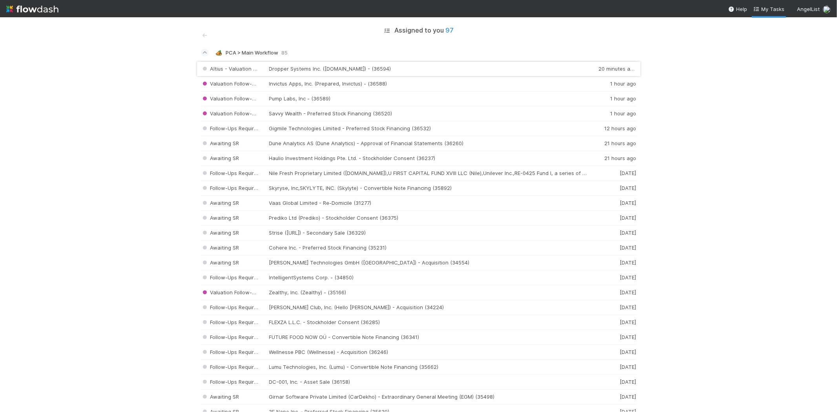
click at [344, 64] on div "Altius - Valuation Update Dropper Systems Inc. (Dropper.NG) - (36594) 20 minute…" at bounding box center [418, 68] width 435 height 15
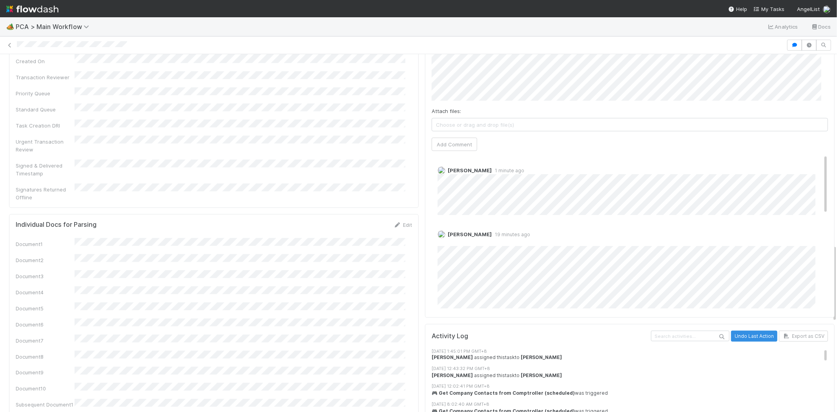
scroll to position [959, 0]
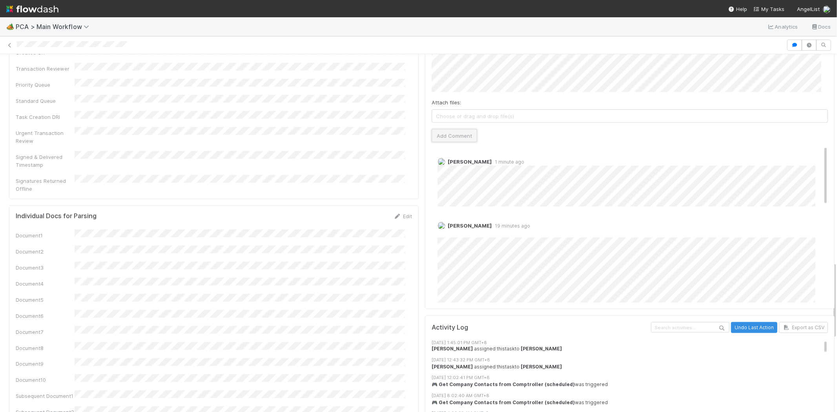
click at [458, 129] on button "Add Comment" at bounding box center [453, 135] width 45 height 13
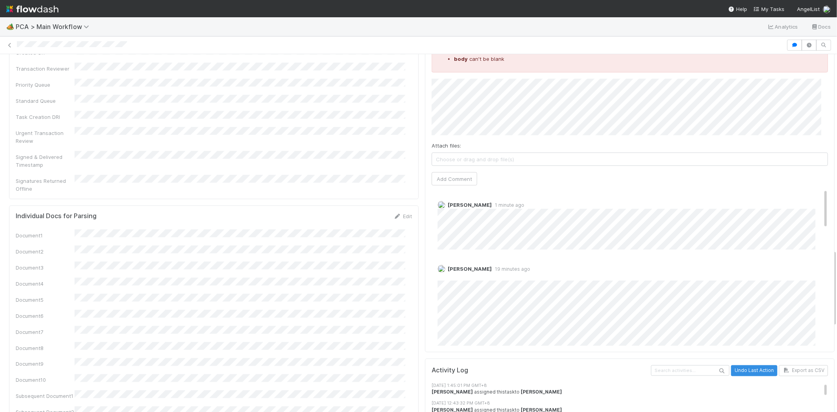
scroll to position [871, 0]
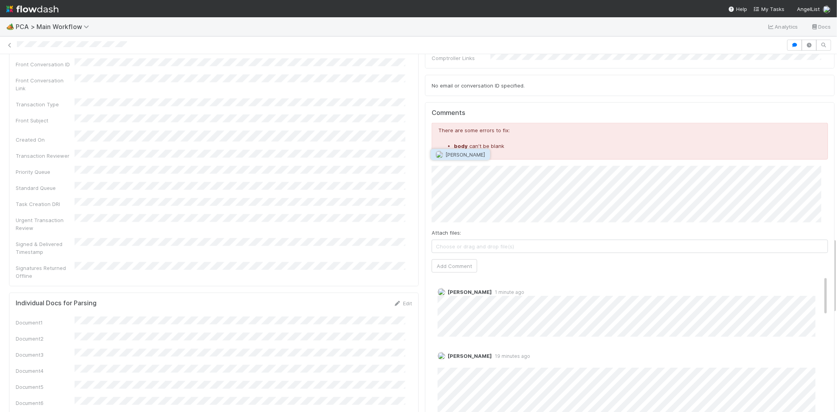
click at [478, 153] on span "Marenz Trajano" at bounding box center [466, 154] width 40 height 6
click at [460, 259] on button "Add Comment" at bounding box center [453, 265] width 45 height 13
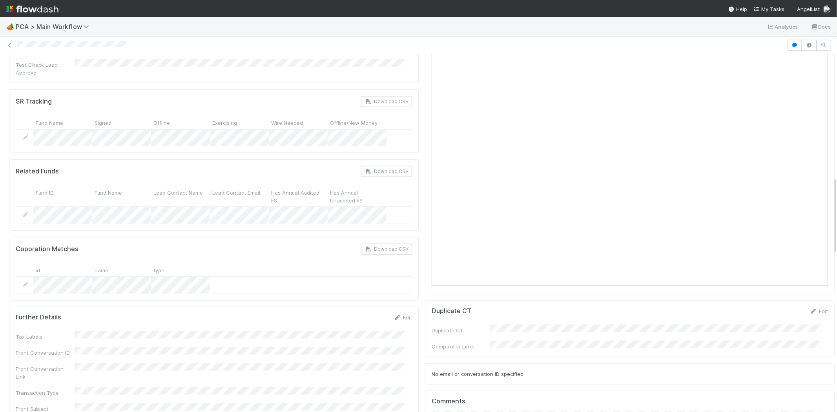
scroll to position [566, 0]
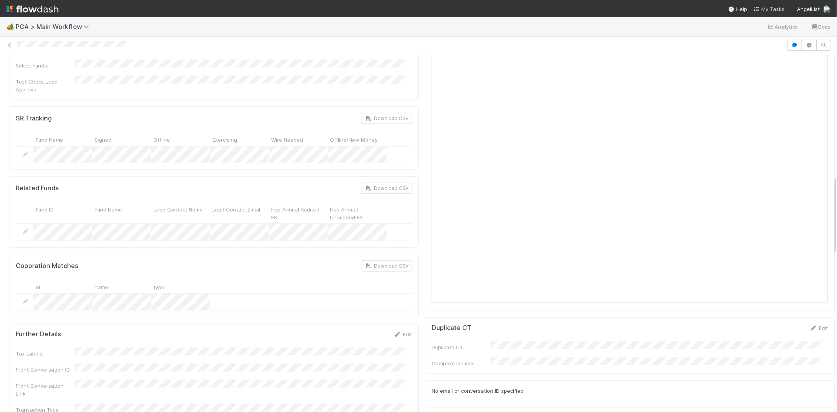
click at [766, 5] on link "My Tasks" at bounding box center [768, 9] width 31 height 8
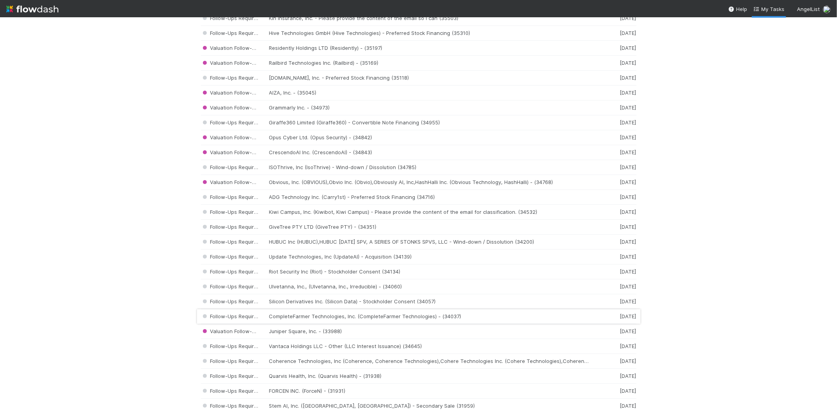
scroll to position [1136, 0]
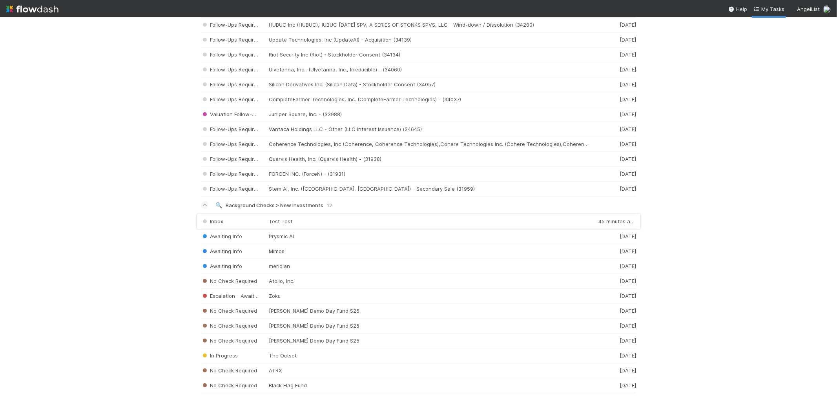
click at [299, 219] on div "Inbox Test Test 45 minutes ago" at bounding box center [418, 221] width 435 height 15
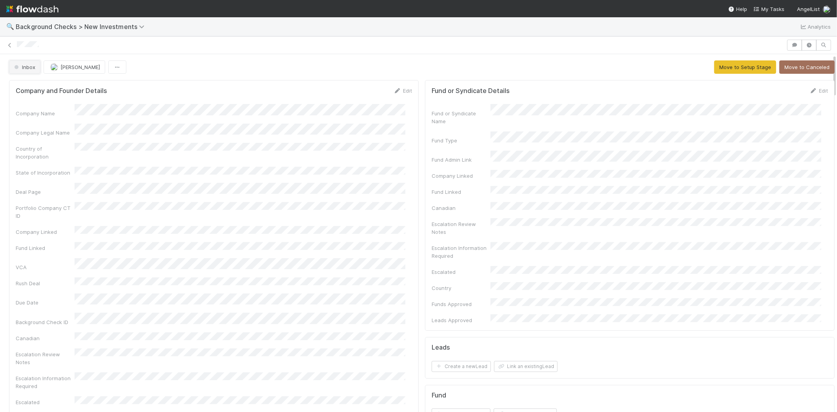
click at [30, 69] on span "Inbox" at bounding box center [24, 67] width 23 height 6
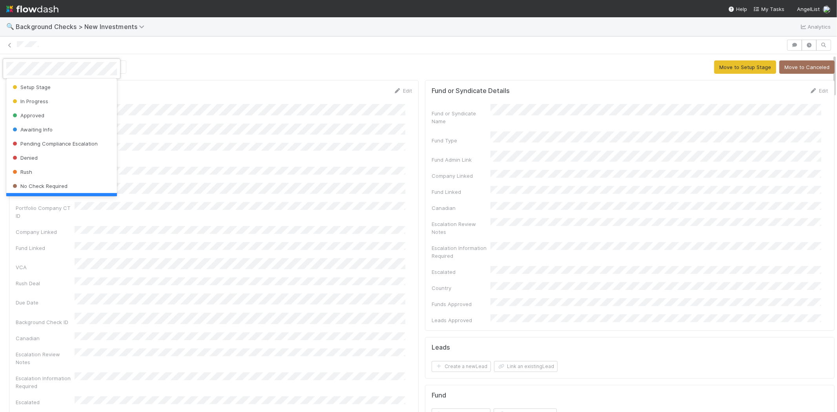
scroll to position [16, 0]
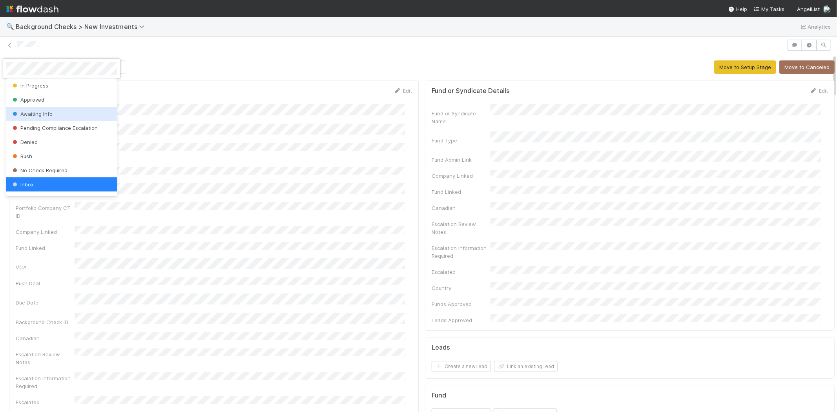
click at [40, 117] on div "Awaiting Info" at bounding box center [61, 114] width 111 height 14
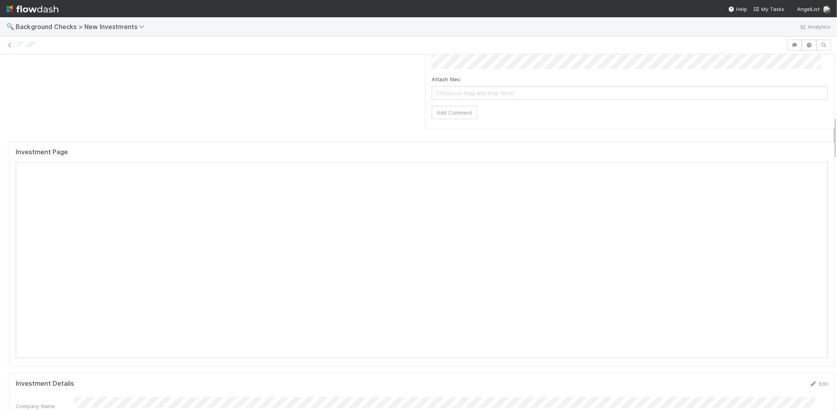
scroll to position [523, 0]
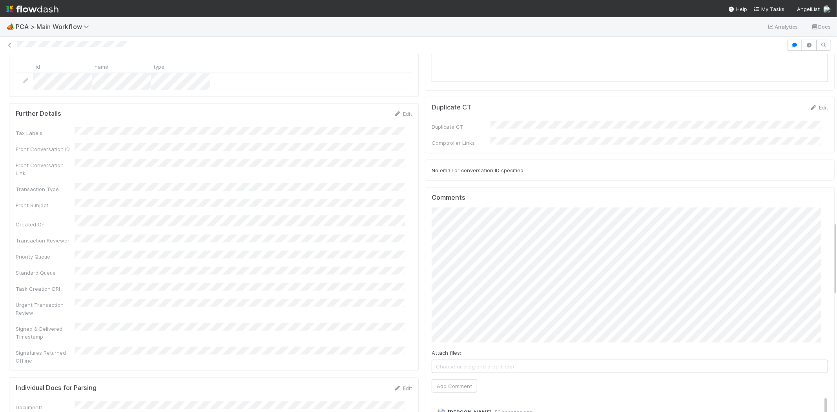
scroll to position [828, 0]
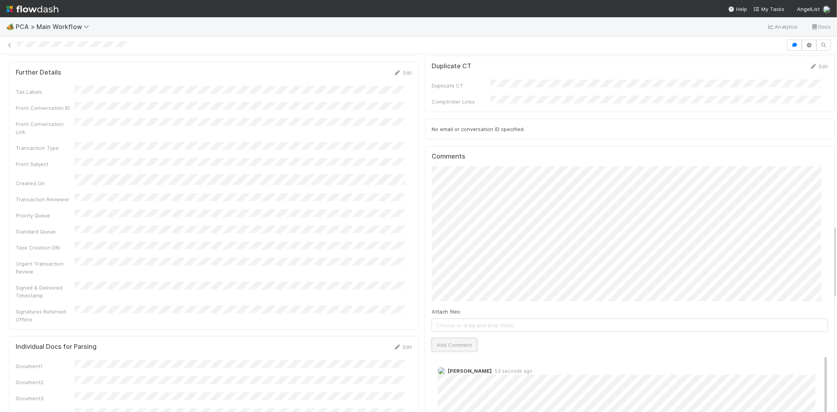
click at [450, 338] on button "Add Comment" at bounding box center [453, 344] width 45 height 13
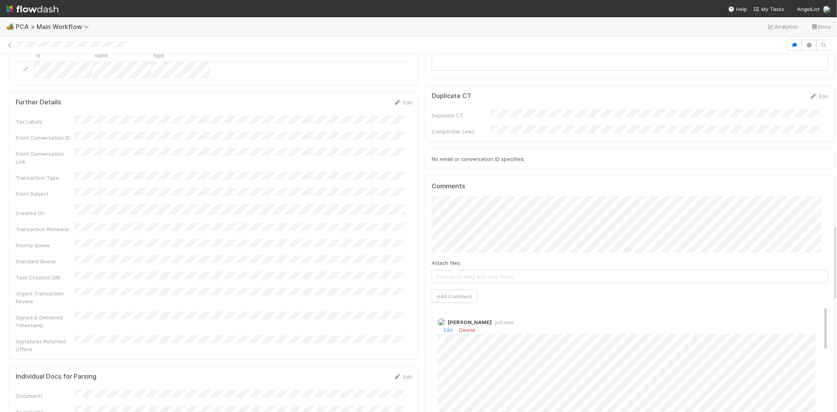
scroll to position [784, 0]
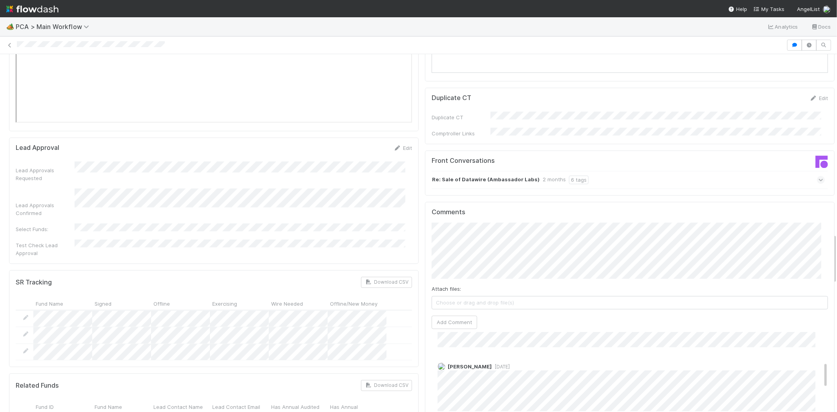
scroll to position [1264, 0]
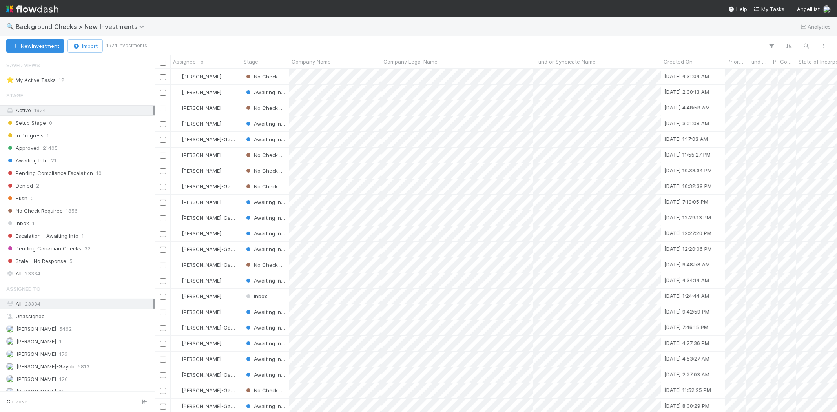
scroll to position [336, 675]
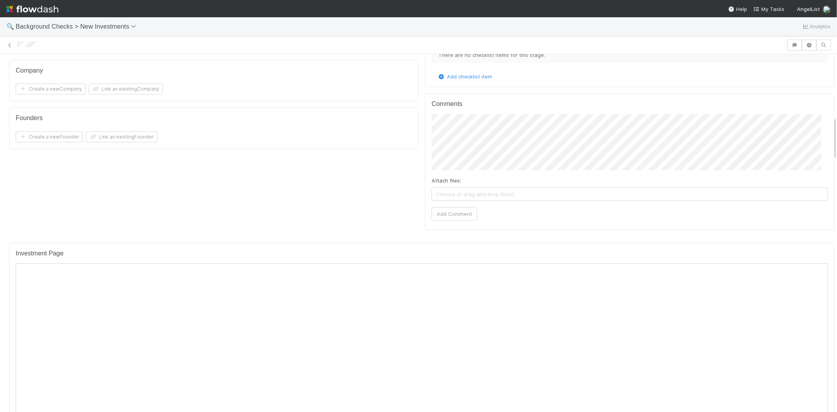
scroll to position [566, 0]
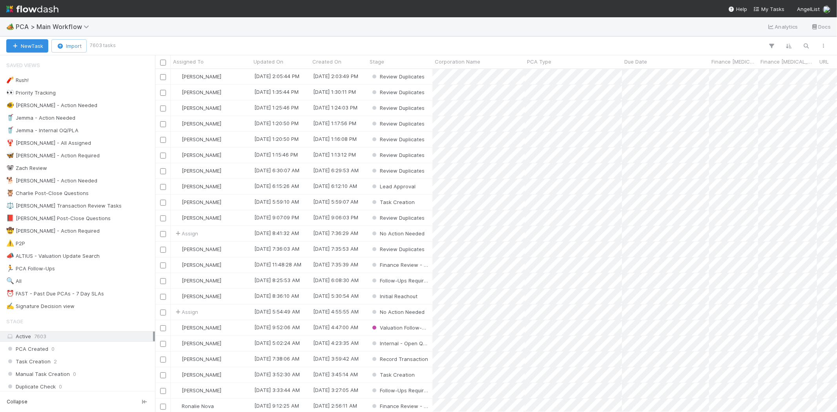
scroll to position [336, 675]
click at [767, 6] on span "My Tasks" at bounding box center [768, 9] width 31 height 6
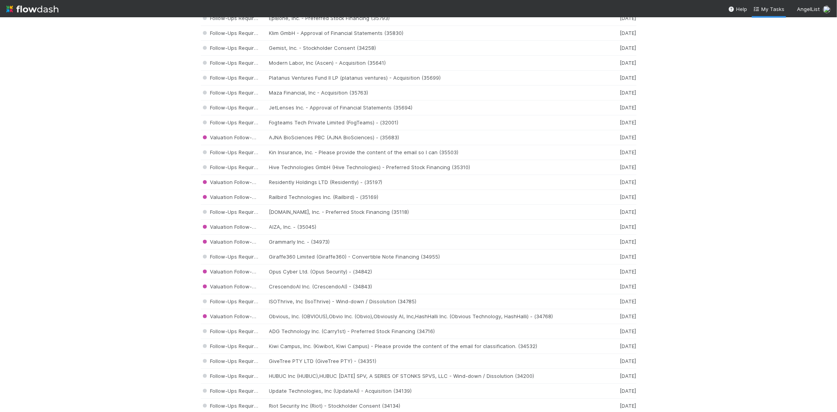
scroll to position [744, 0]
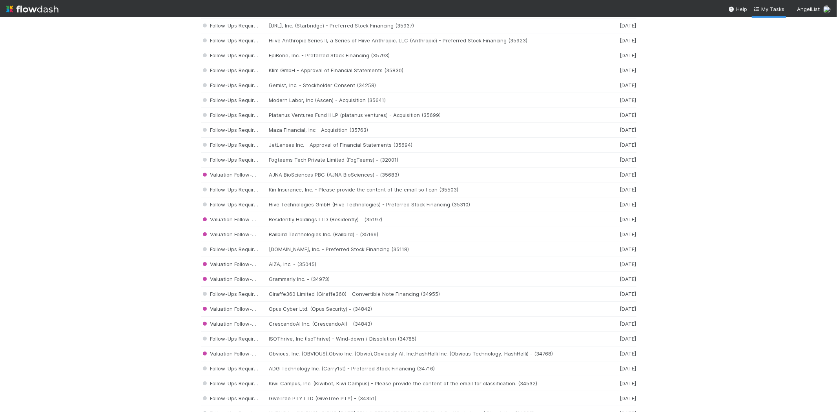
click at [41, 12] on img at bounding box center [32, 8] width 52 height 13
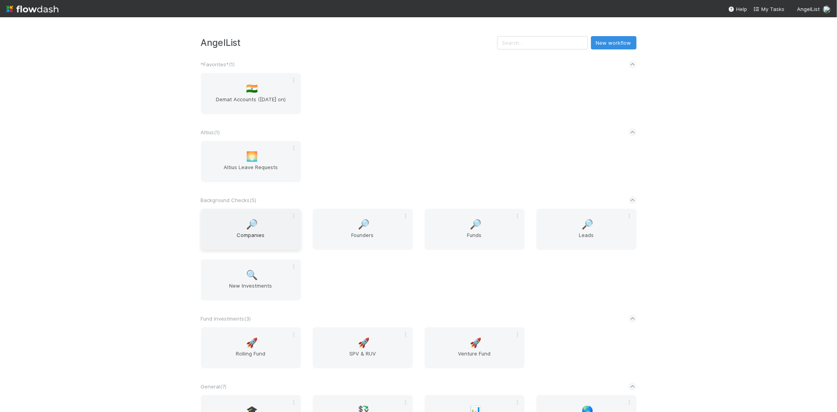
click at [243, 234] on span "Companies" at bounding box center [251, 239] width 94 height 16
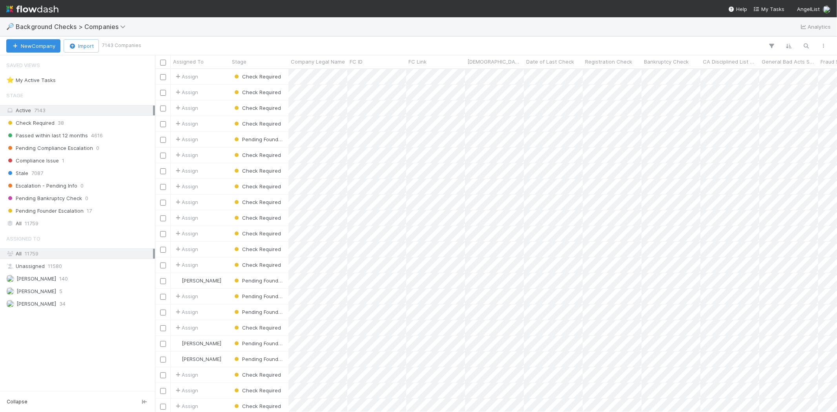
scroll to position [336, 675]
click at [809, 45] on icon "button" at bounding box center [806, 45] width 8 height 7
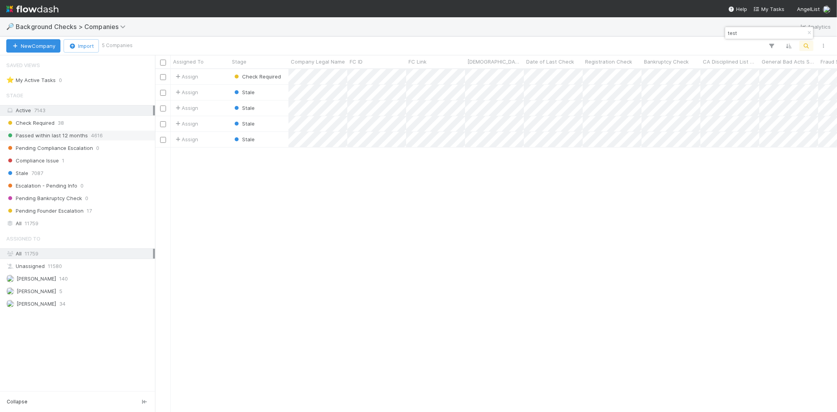
type input "test"
click at [95, 133] on span "4616" at bounding box center [97, 136] width 12 height 10
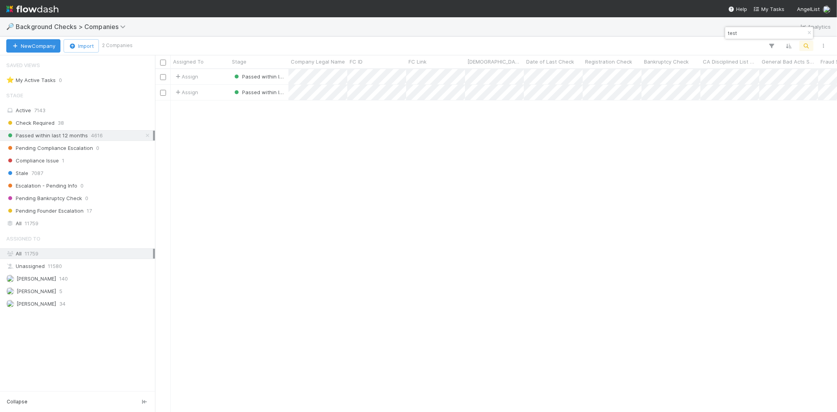
scroll to position [336, 675]
click at [78, 112] on div "Active 7143" at bounding box center [79, 111] width 147 height 10
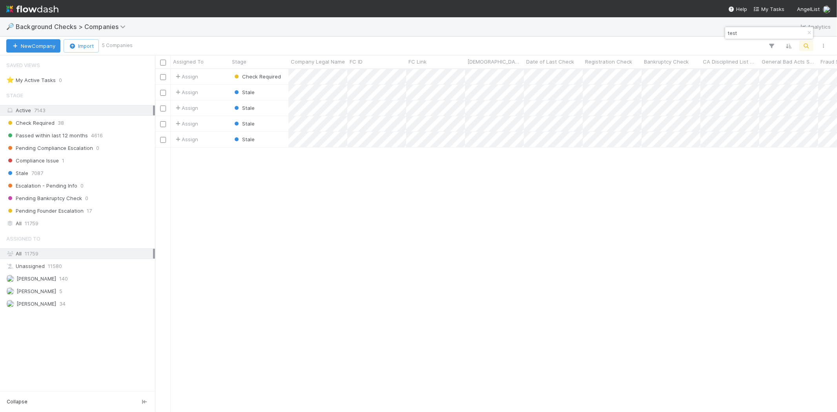
scroll to position [336, 675]
click at [767, 7] on span "My Tasks" at bounding box center [768, 9] width 31 height 6
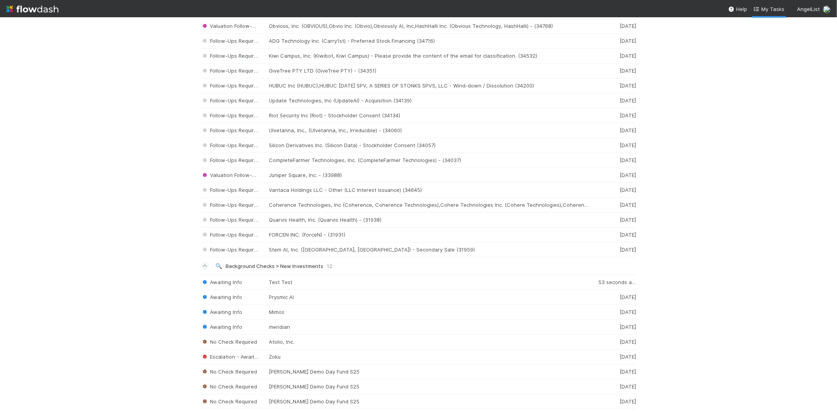
scroll to position [1136, 0]
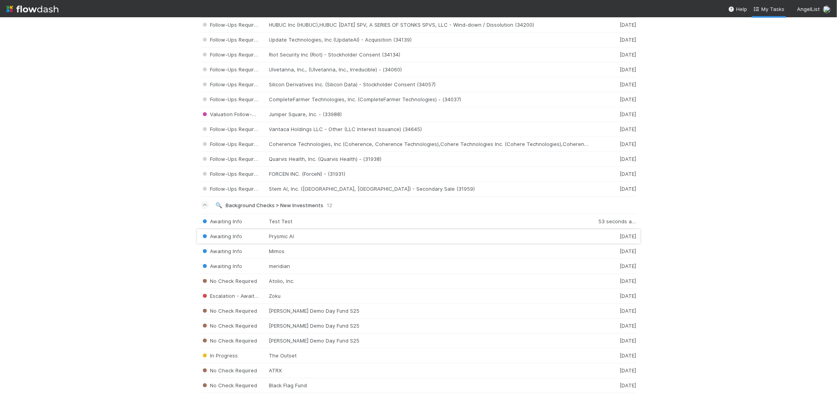
click at [301, 234] on div "Awaiting Info Prysmic AI 4 days ago" at bounding box center [418, 236] width 435 height 15
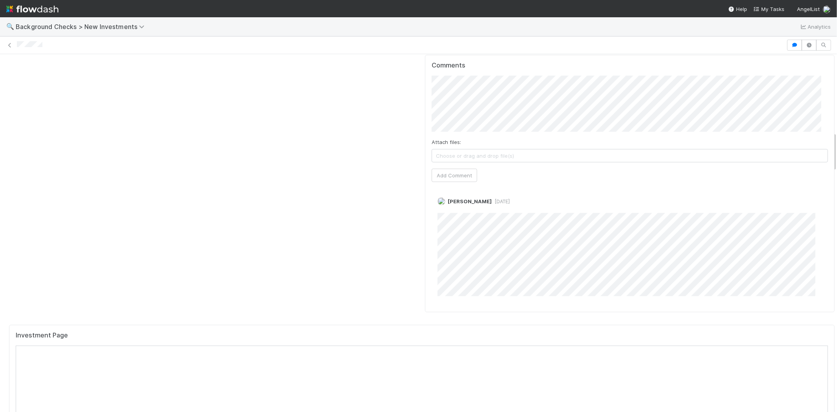
scroll to position [871, 0]
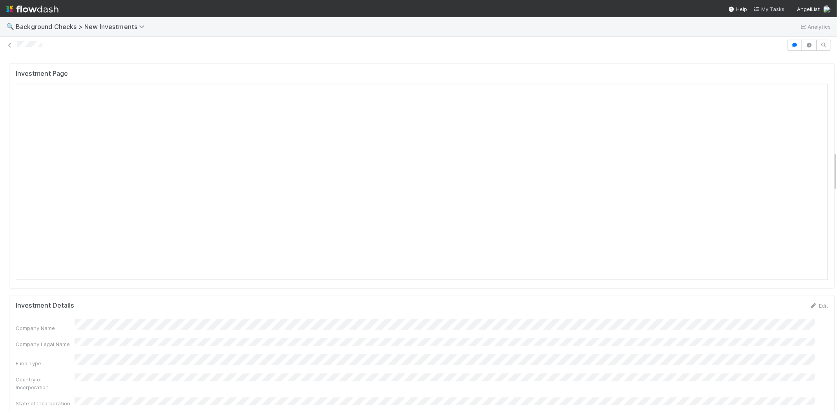
click at [773, 7] on span "My Tasks" at bounding box center [768, 9] width 31 height 6
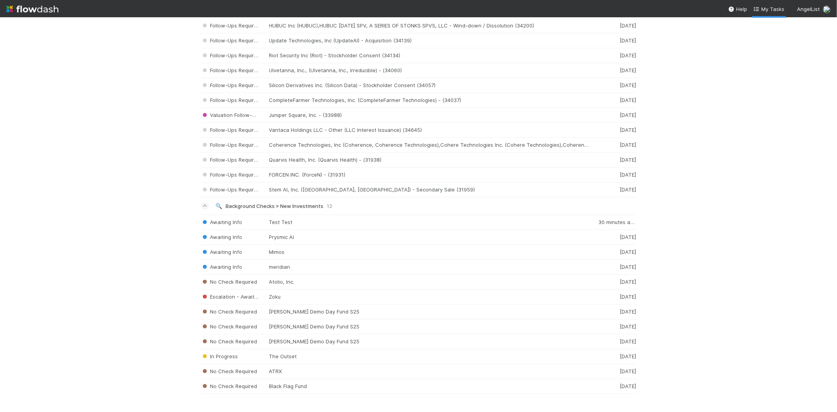
scroll to position [1133, 0]
click at [285, 253] on div "Awaiting Info Mimos 6 days ago" at bounding box center [418, 251] width 435 height 15
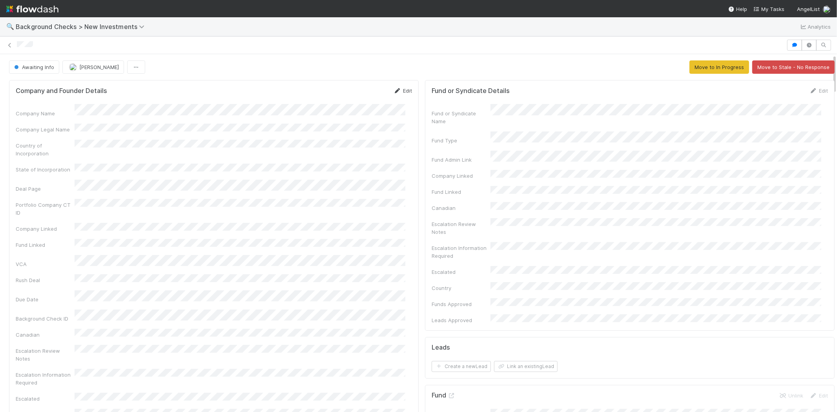
click at [397, 91] on link "Edit" at bounding box center [402, 90] width 18 height 6
click at [359, 95] on button "Save" at bounding box center [370, 93] width 22 height 13
click at [30, 69] on span "Awaiting Info" at bounding box center [34, 67] width 42 height 6
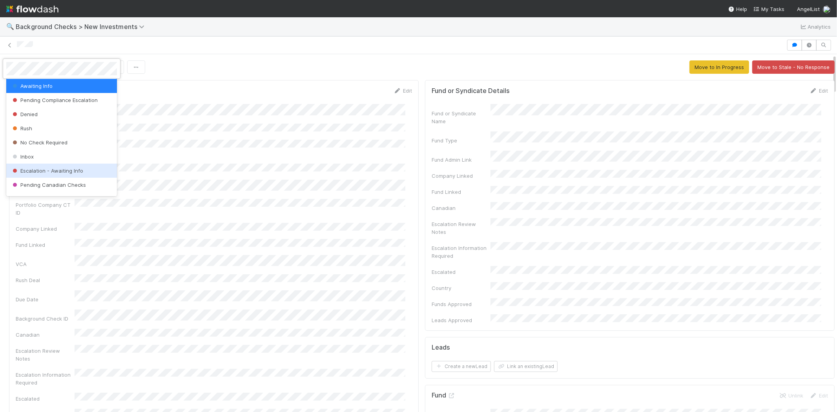
scroll to position [55, 0]
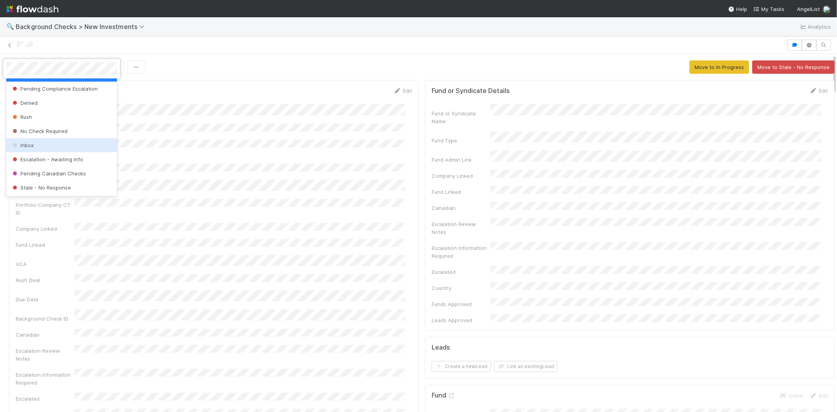
click at [59, 146] on div "Inbox" at bounding box center [61, 145] width 111 height 14
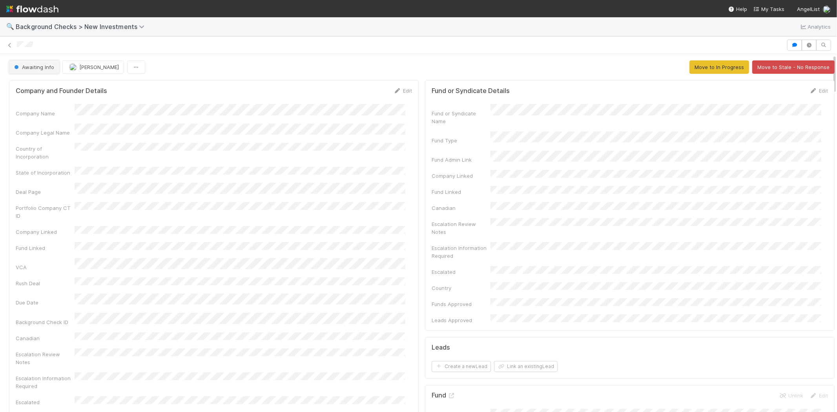
click at [44, 67] on span "Awaiting Info" at bounding box center [34, 67] width 42 height 6
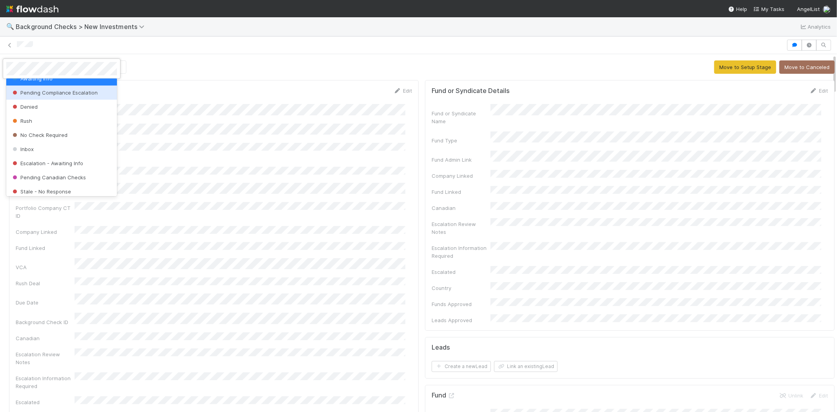
scroll to position [52, 0]
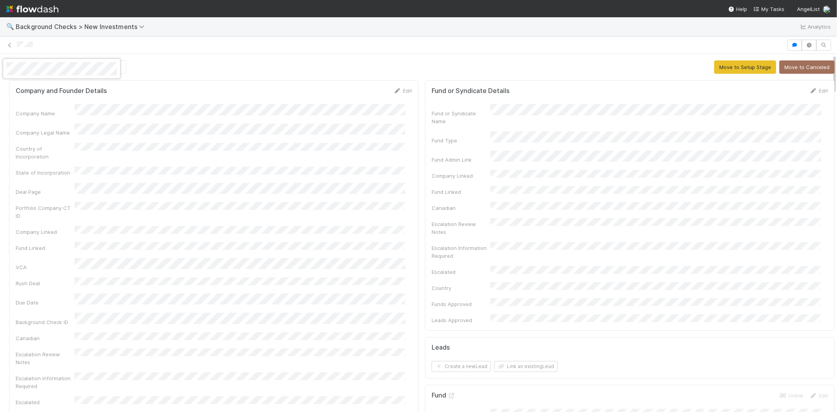
click at [292, 118] on div at bounding box center [418, 206] width 837 height 412
click at [200, 41] on div at bounding box center [418, 206] width 837 height 412
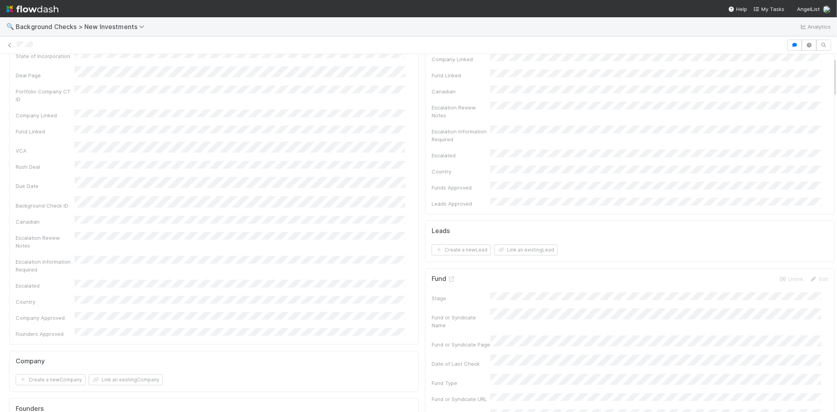
scroll to position [261, 0]
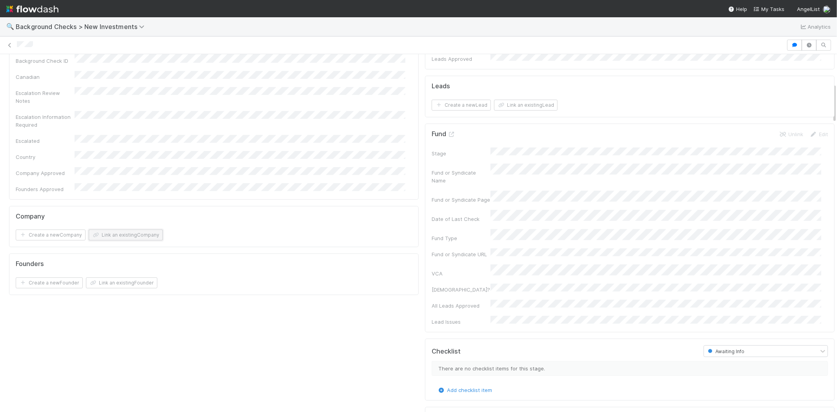
click at [105, 229] on button "Link an existing Company" at bounding box center [126, 234] width 74 height 11
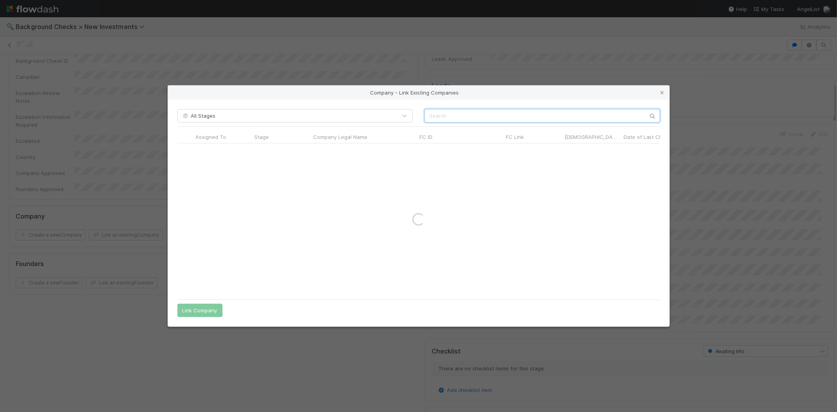
click at [489, 113] on input "text" at bounding box center [541, 115] width 235 height 13
type input "m"
type input "Mimos"
click at [662, 93] on icon at bounding box center [662, 92] width 8 height 5
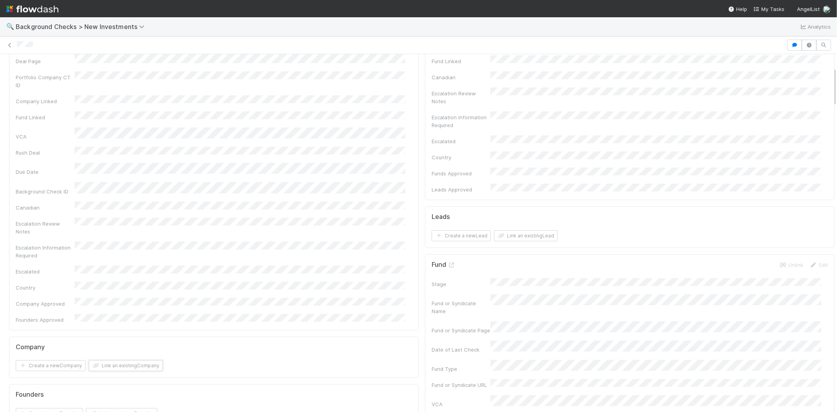
scroll to position [0, 0]
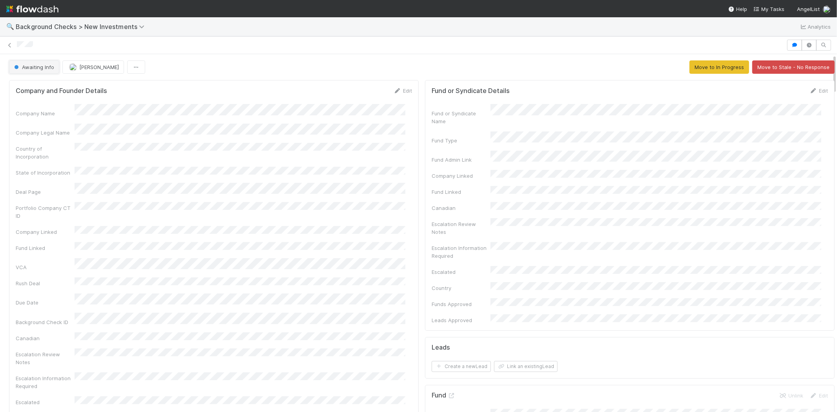
click at [33, 67] on span "Awaiting Info" at bounding box center [34, 67] width 42 height 6
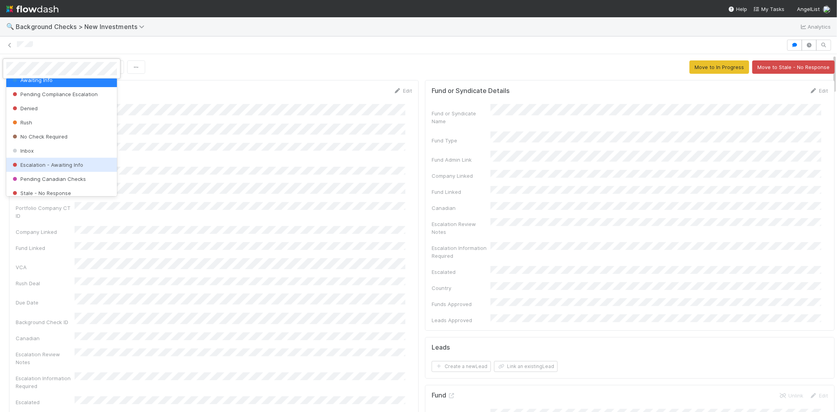
scroll to position [51, 0]
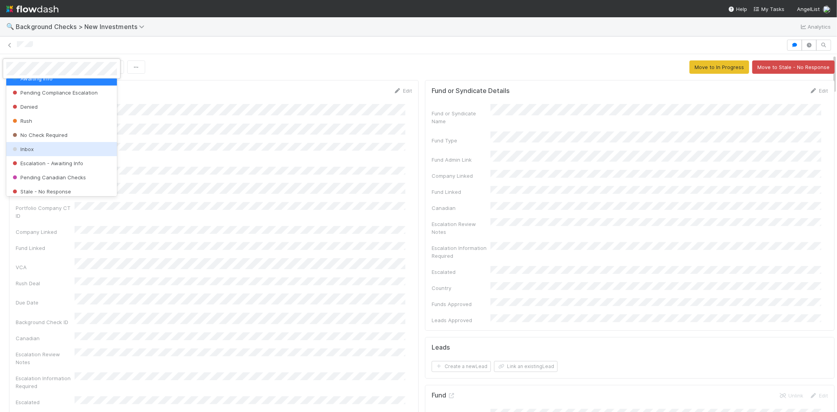
click at [47, 149] on div "Inbox" at bounding box center [61, 149] width 111 height 14
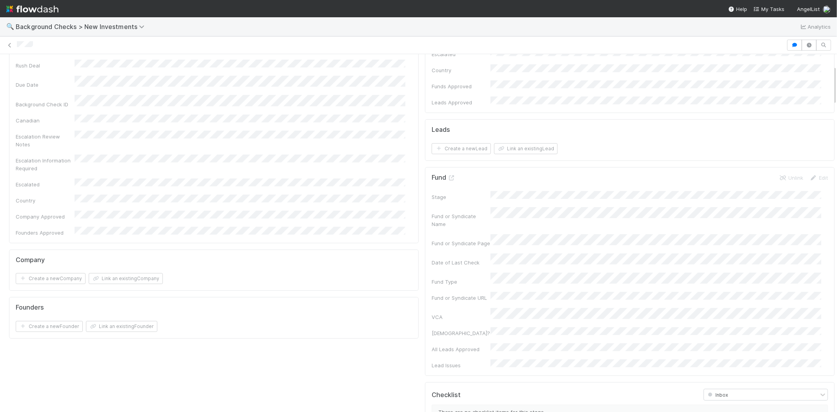
scroll to position [0, 0]
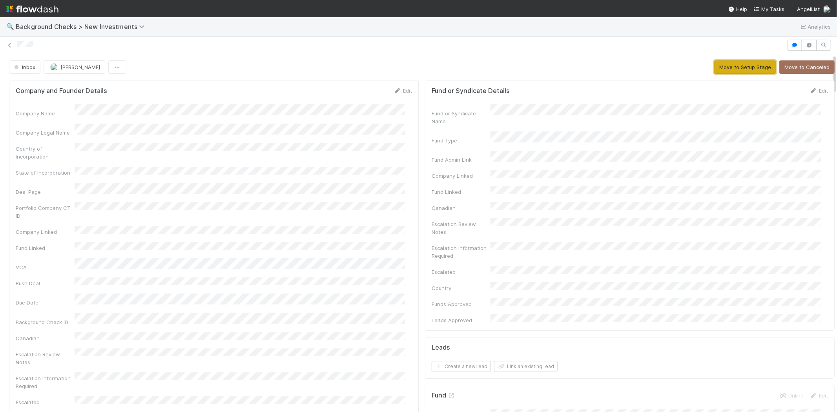
click at [724, 72] on button "Move to Setup Stage" at bounding box center [745, 66] width 62 height 13
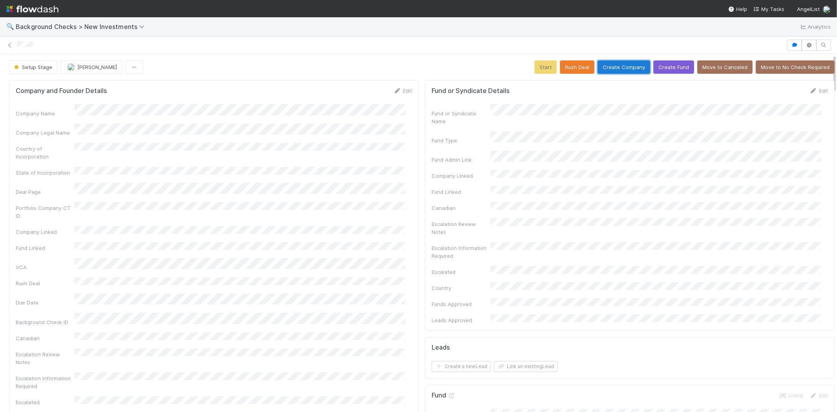
click at [609, 69] on button "Create Company" at bounding box center [623, 66] width 53 height 13
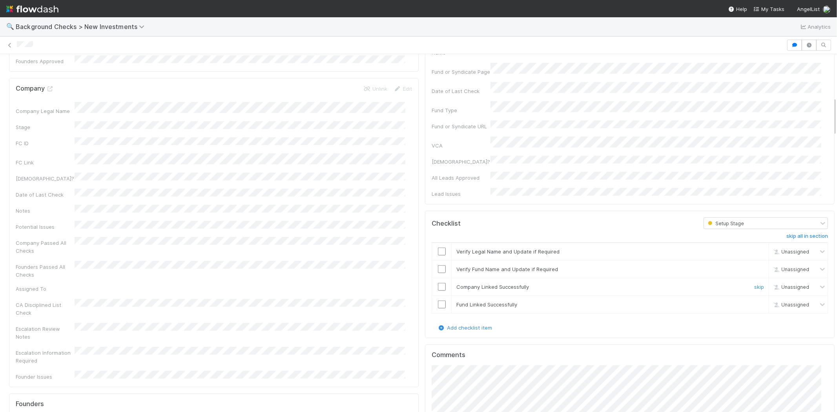
scroll to position [392, 0]
click at [438, 244] on input "checkbox" at bounding box center [442, 248] width 8 height 8
click at [438, 262] on input "checkbox" at bounding box center [442, 266] width 8 height 8
click at [438, 280] on input "checkbox" at bounding box center [442, 284] width 8 height 8
click at [435, 293] on td at bounding box center [442, 302] width 20 height 18
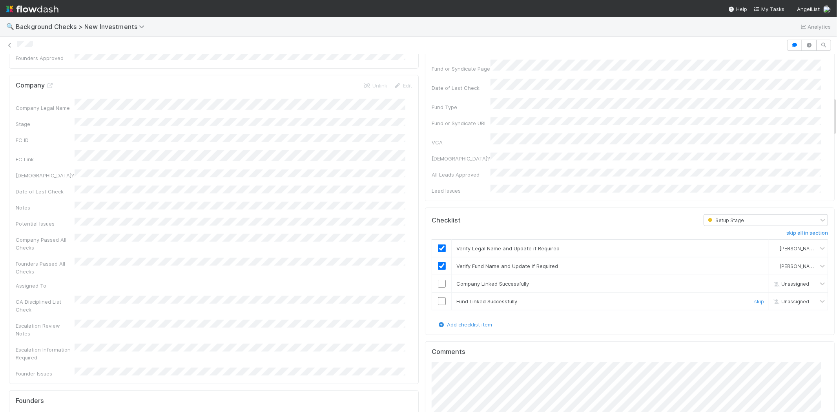
click at [438, 297] on input "checkbox" at bounding box center [442, 301] width 8 height 8
checkbox input "true"
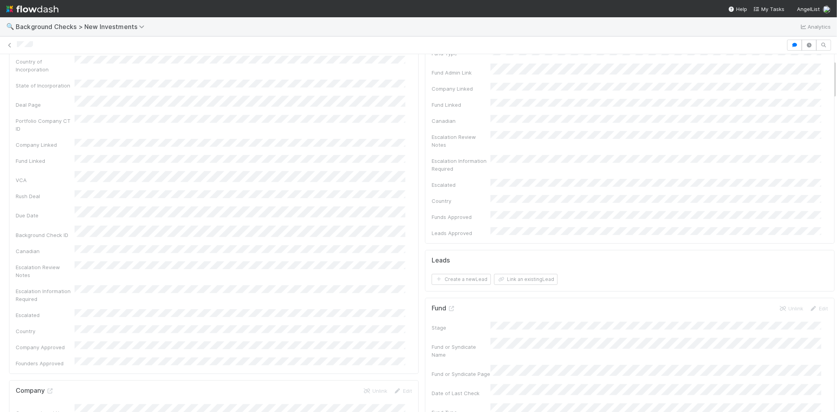
scroll to position [0, 0]
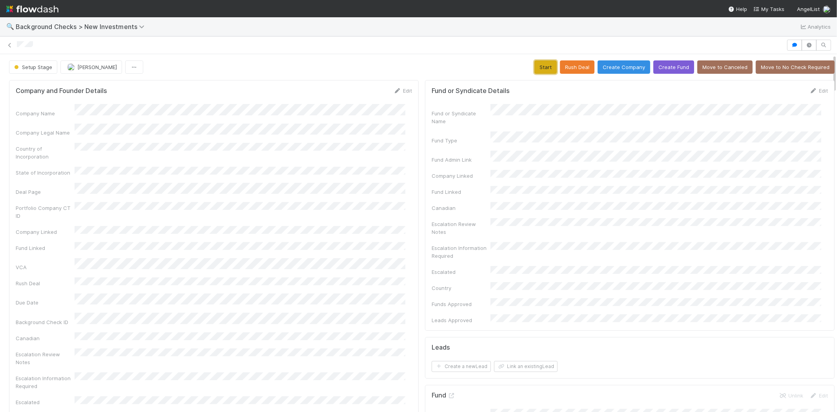
click at [540, 67] on button "Start" at bounding box center [545, 66] width 22 height 13
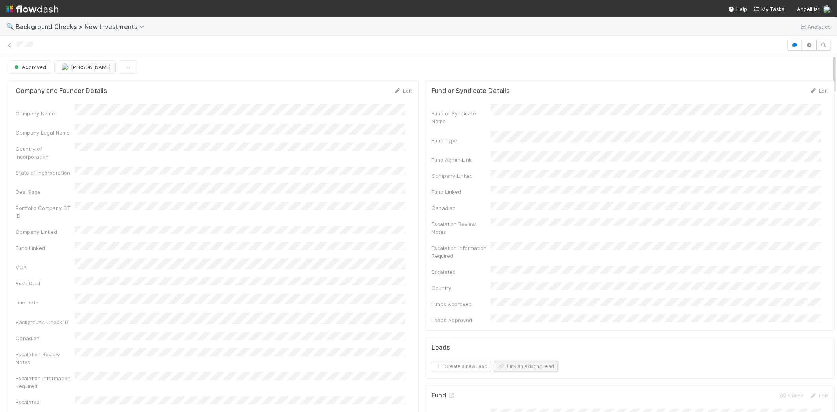
click at [517, 361] on button "Link an existing Lead" at bounding box center [526, 366] width 64 height 11
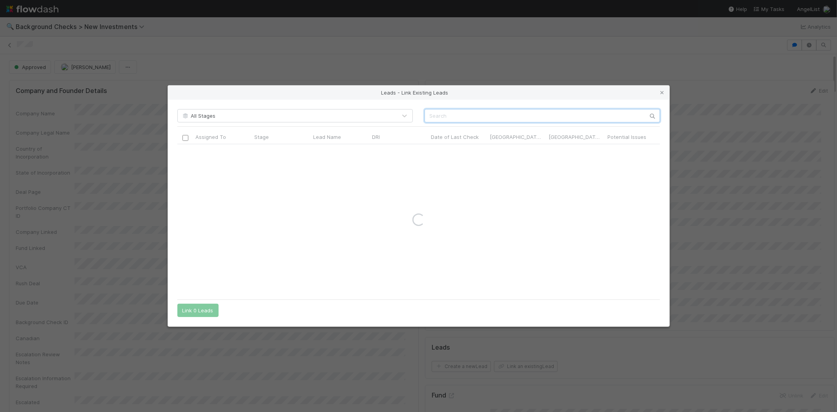
click at [467, 113] on input "text" at bounding box center [541, 115] width 235 height 13
paste input "Benjamin Bryant"
type input "Benjamin Bryant"
click at [185, 152] on input "checkbox" at bounding box center [185, 152] width 6 height 6
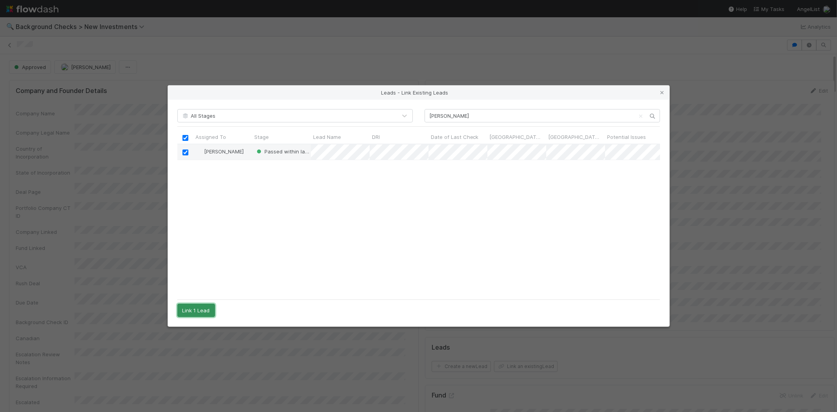
click at [207, 308] on button "Link 1 Lead" at bounding box center [196, 310] width 38 height 13
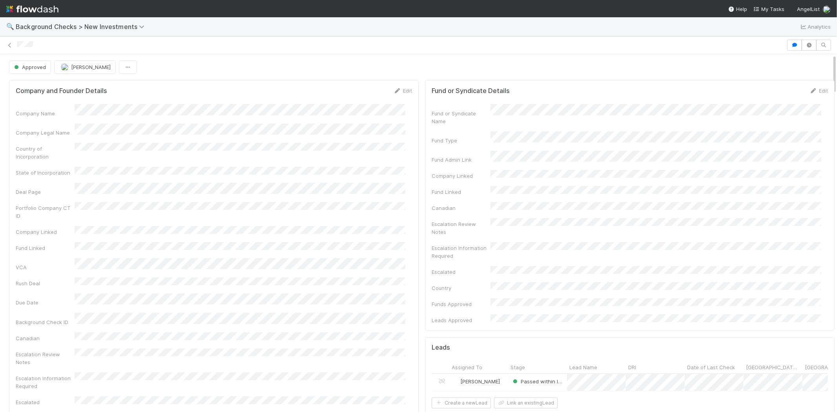
drag, startPoint x: 41, startPoint y: 45, endPoint x: 14, endPoint y: 45, distance: 27.5
click at [14, 45] on div at bounding box center [418, 45] width 837 height 11
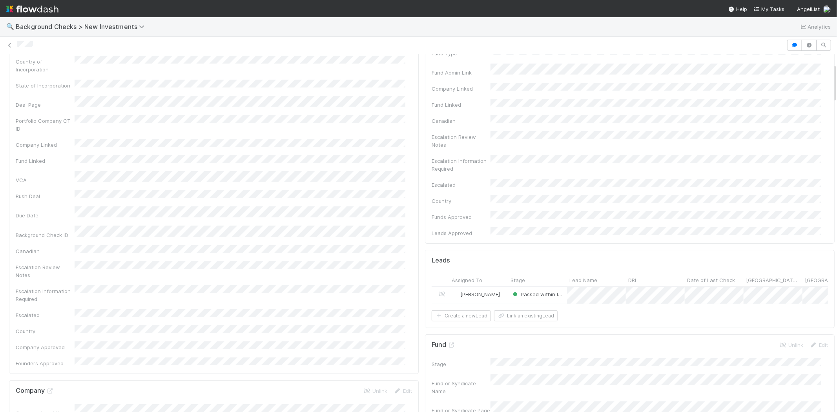
scroll to position [0, 0]
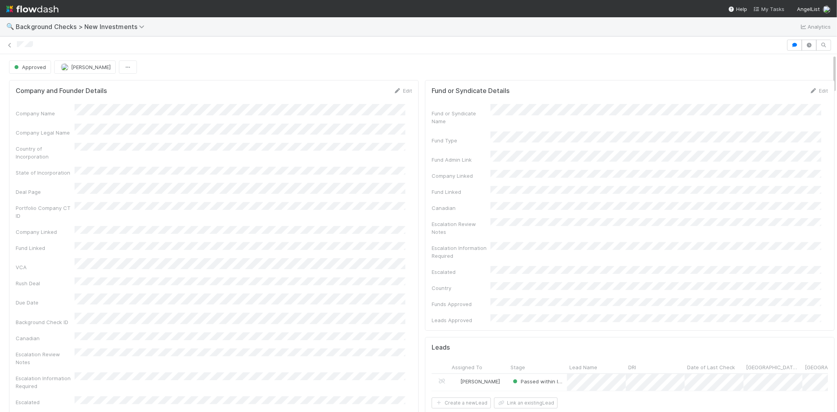
click at [770, 10] on span "My Tasks" at bounding box center [768, 9] width 31 height 6
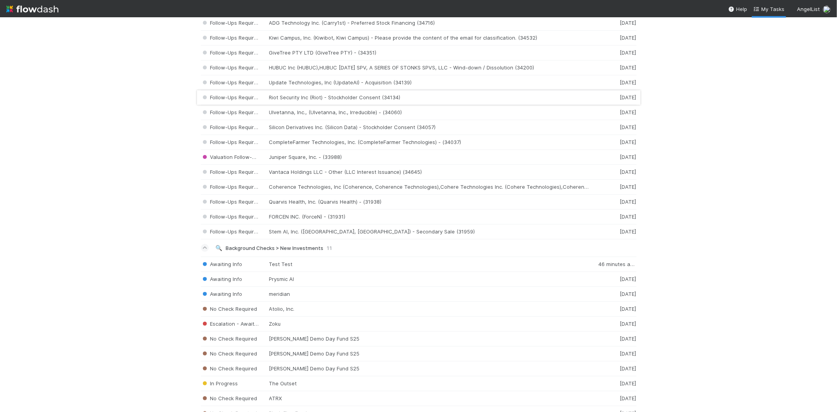
scroll to position [1121, 0]
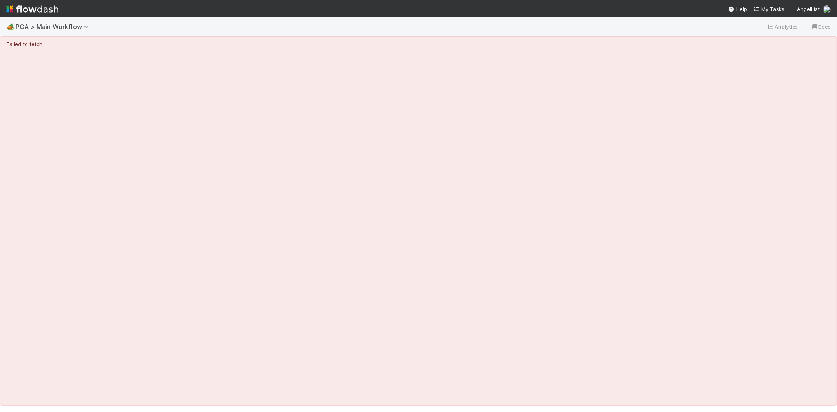
drag, startPoint x: 32, startPoint y: 5, endPoint x: 76, endPoint y: 5, distance: 44.7
click at [32, 5] on img at bounding box center [32, 8] width 52 height 13
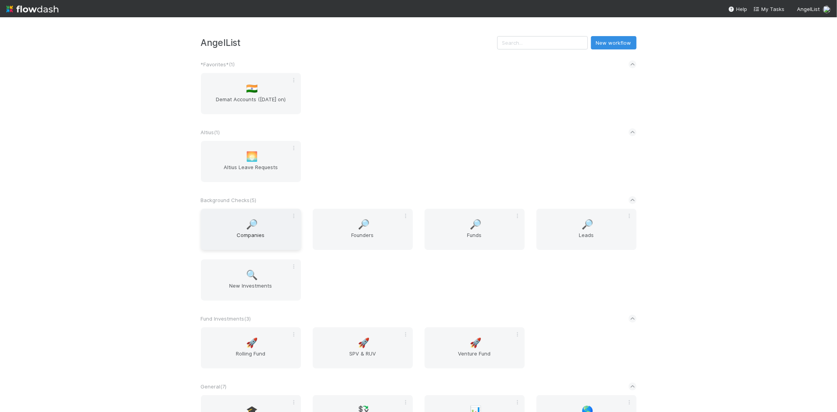
click at [248, 232] on span "Companies" at bounding box center [251, 239] width 94 height 16
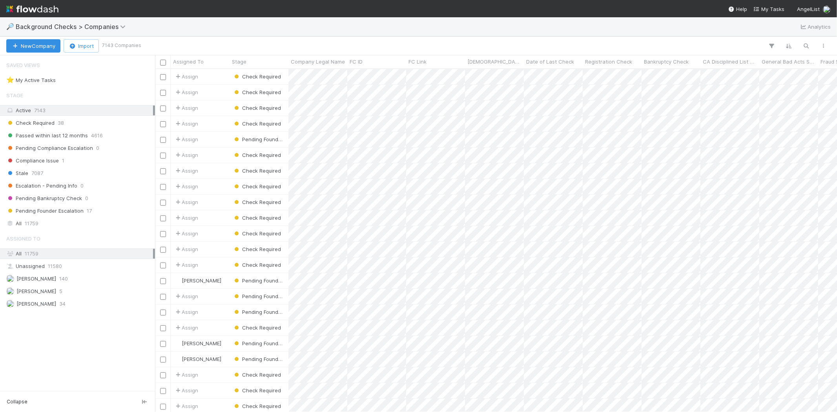
scroll to position [336, 675]
click at [808, 44] on icon "button" at bounding box center [806, 45] width 8 height 7
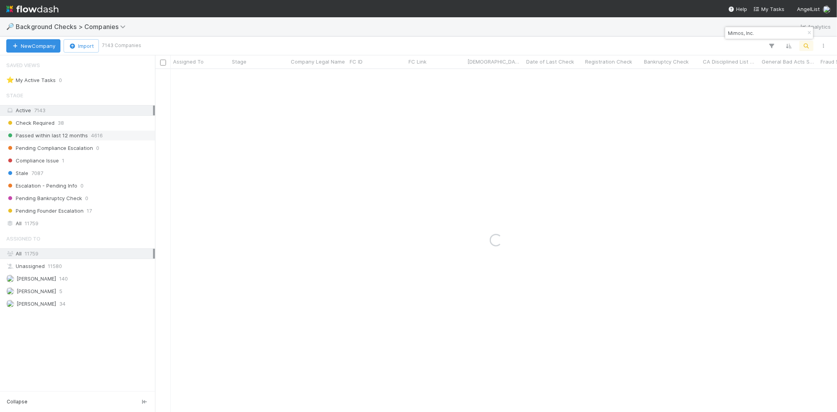
type input "Mimos, Inc."
click at [84, 137] on span "Passed within last 12 months" at bounding box center [47, 136] width 82 height 10
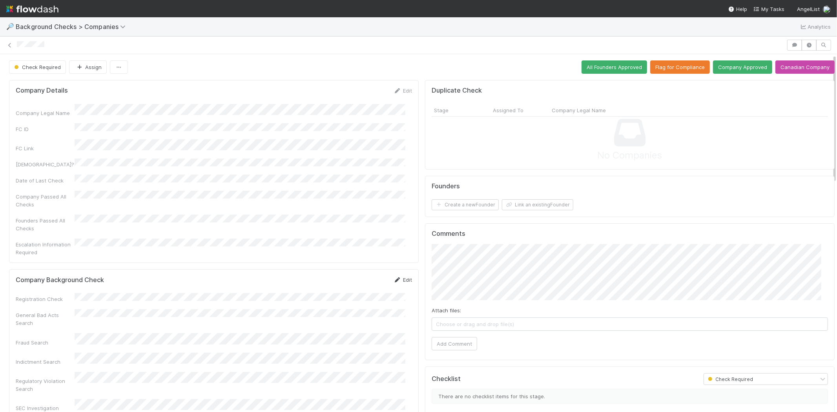
click at [398, 277] on link "Edit" at bounding box center [402, 280] width 18 height 6
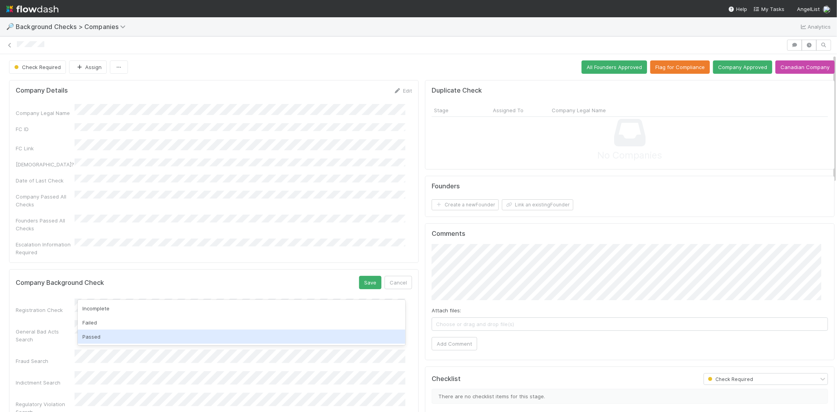
click at [193, 334] on div "Passed" at bounding box center [241, 336] width 327 height 14
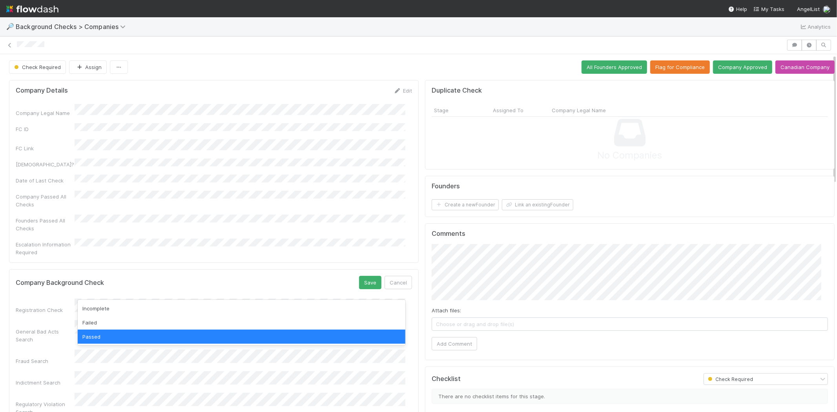
click at [113, 333] on div "Passed" at bounding box center [241, 336] width 327 height 14
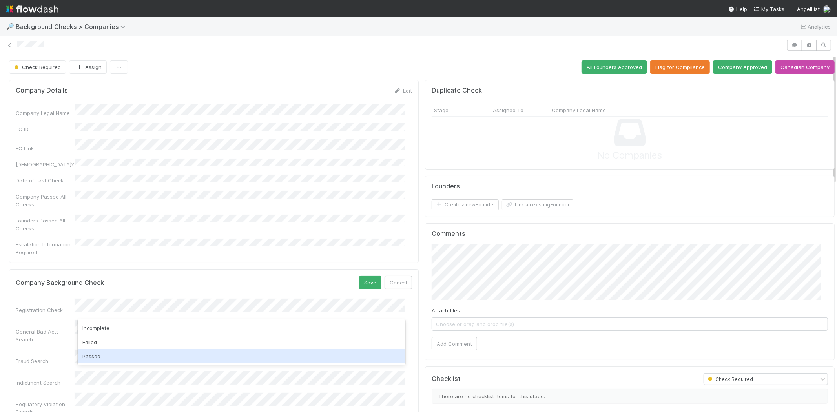
click at [108, 352] on div "Passed" at bounding box center [241, 356] width 327 height 14
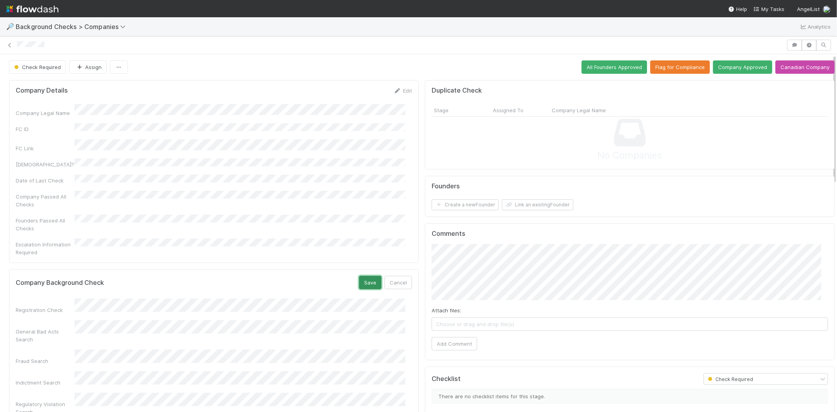
click at [362, 276] on button "Save" at bounding box center [370, 282] width 22 height 13
click at [514, 202] on button "Link an existing Founder" at bounding box center [537, 204] width 71 height 11
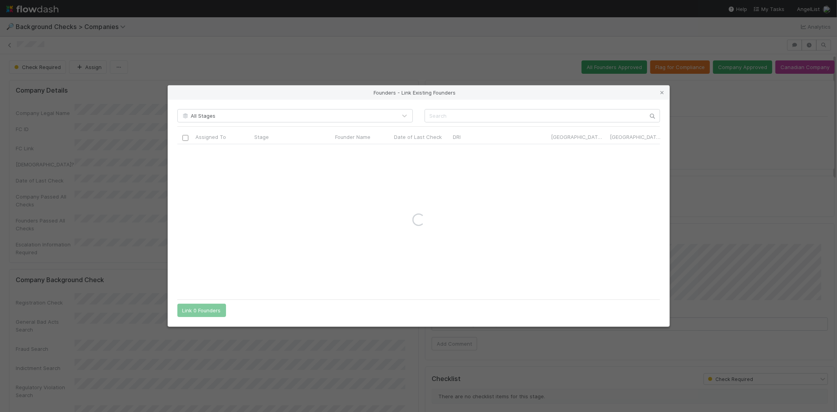
click at [510, 108] on div "All Stages Assigned To Stage Founder Name Date of Last Check DRI [GEOGRAPHIC_DA…" at bounding box center [418, 213] width 501 height 227
click at [510, 112] on input "text" at bounding box center [541, 115] width 235 height 13
paste input "[PERSON_NAME]"
type input "[PERSON_NAME]"
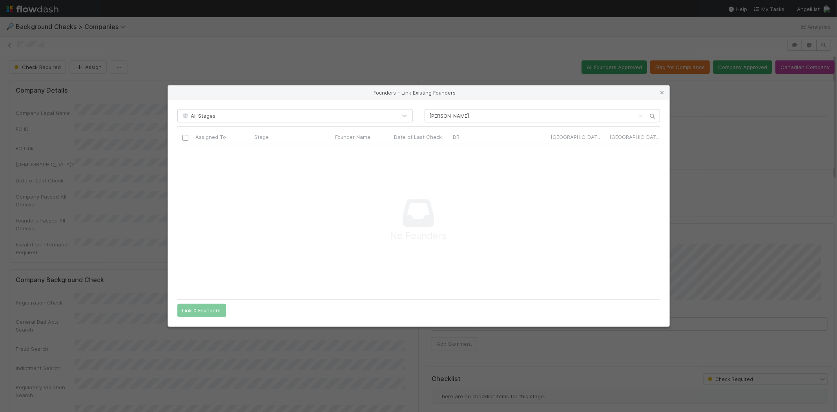
drag, startPoint x: 663, startPoint y: 95, endPoint x: 649, endPoint y: 100, distance: 15.1
click at [663, 95] on icon at bounding box center [662, 92] width 8 height 5
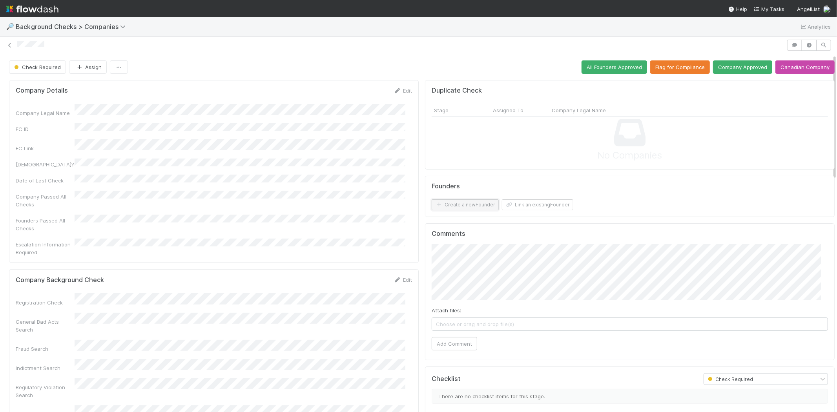
click at [444, 204] on button "Create a new Founder" at bounding box center [464, 204] width 67 height 11
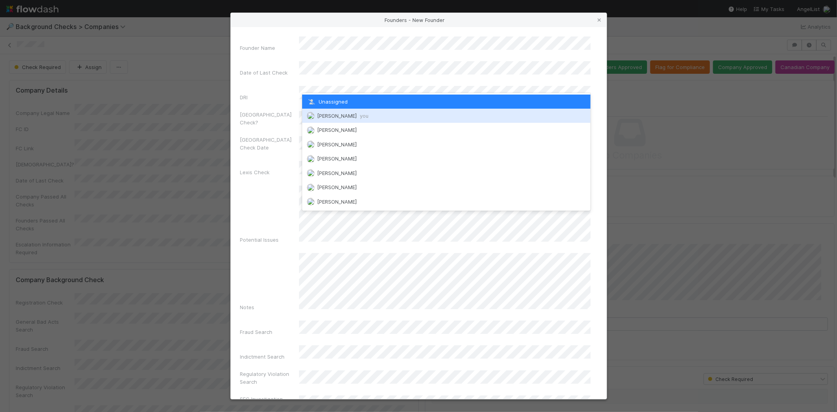
click at [346, 116] on span "[PERSON_NAME] you" at bounding box center [342, 116] width 51 height 6
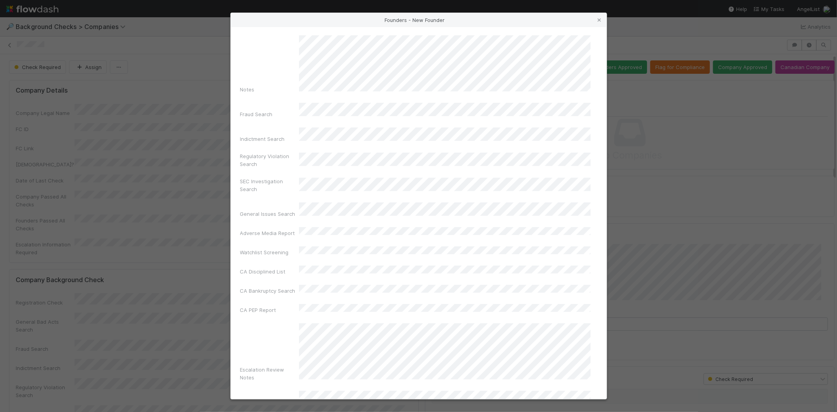
scroll to position [263, 0]
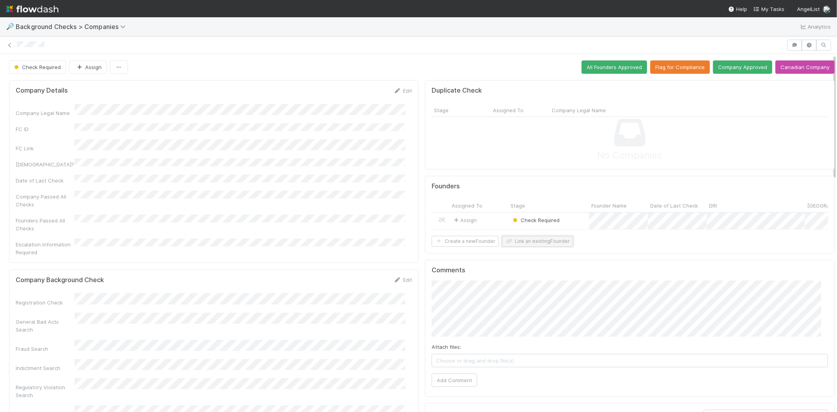
click at [537, 247] on button "Link an existing Founder" at bounding box center [537, 241] width 71 height 11
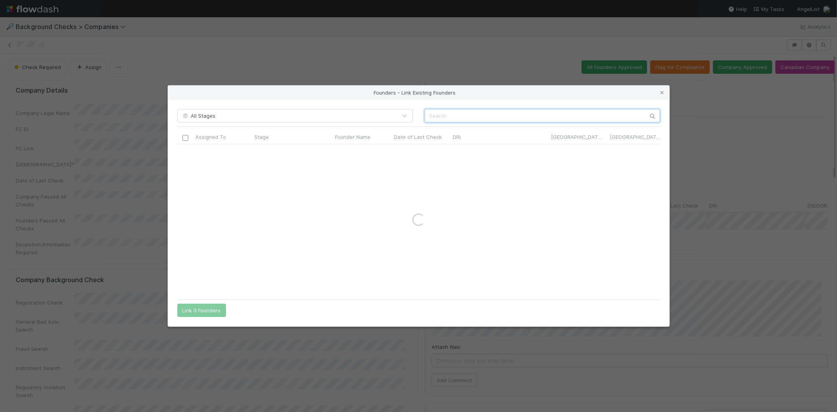
click at [504, 113] on input "text" at bounding box center [541, 115] width 235 height 13
paste input "[PERSON_NAME]"
type input "[PERSON_NAME]"
click at [664, 92] on icon at bounding box center [662, 92] width 8 height 5
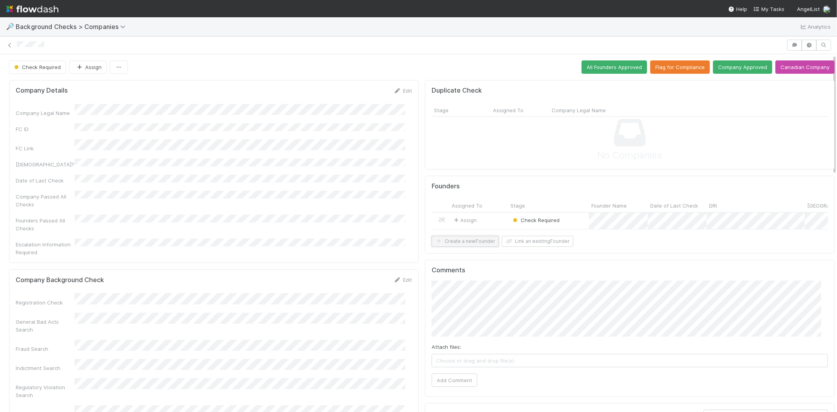
click at [477, 245] on button "Create a new Founder" at bounding box center [464, 241] width 67 height 11
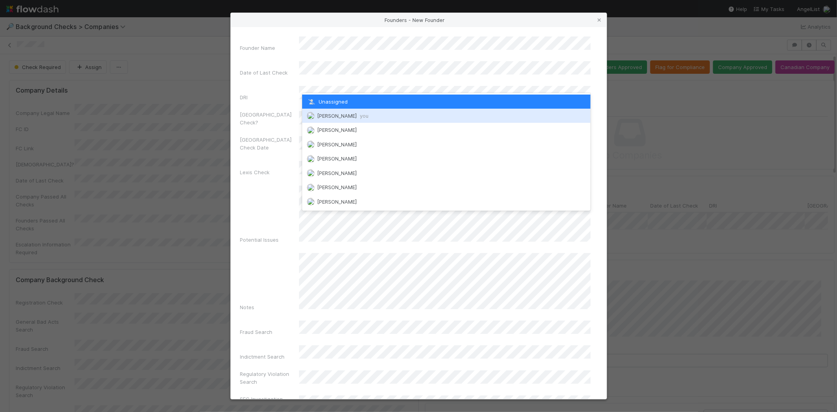
click at [344, 117] on span "[PERSON_NAME] you" at bounding box center [342, 116] width 51 height 6
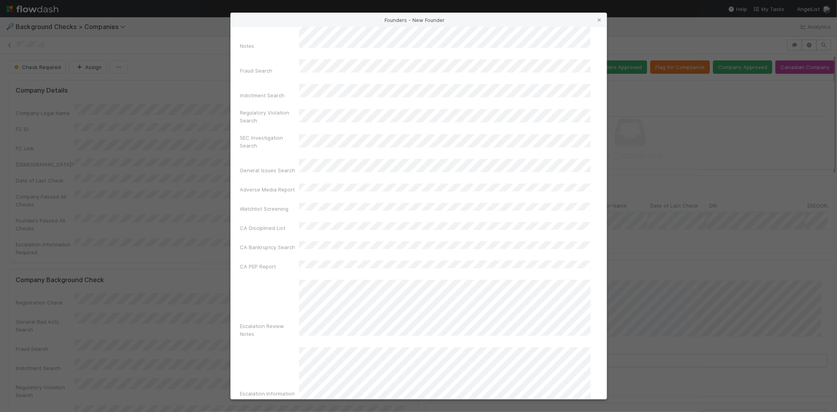
scroll to position [263, 0]
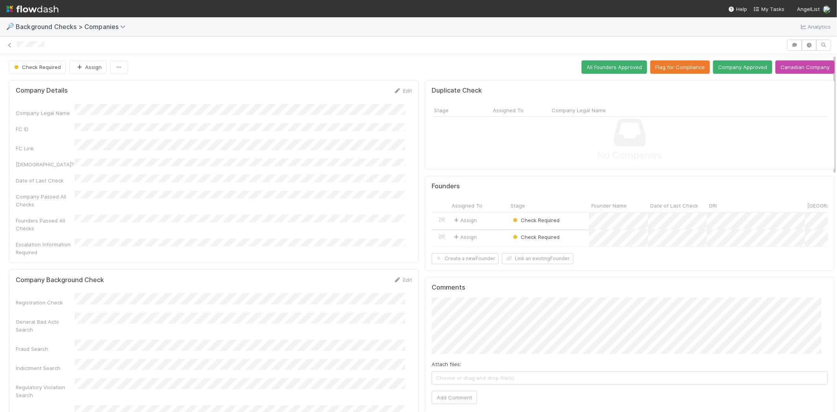
click at [483, 218] on div "Assign" at bounding box center [478, 221] width 59 height 17
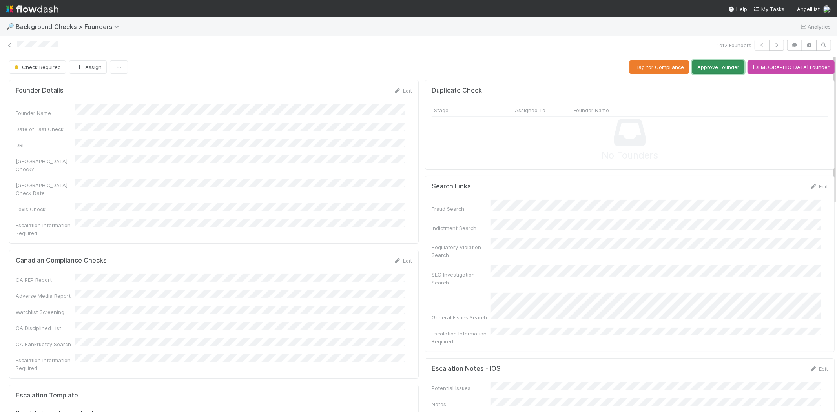
click at [729, 67] on button "Approve Founder" at bounding box center [718, 66] width 52 height 13
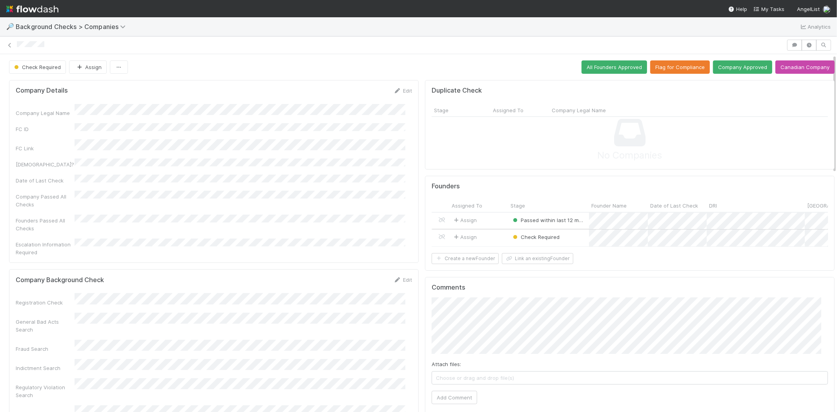
click at [496, 236] on div "Assign" at bounding box center [478, 237] width 59 height 17
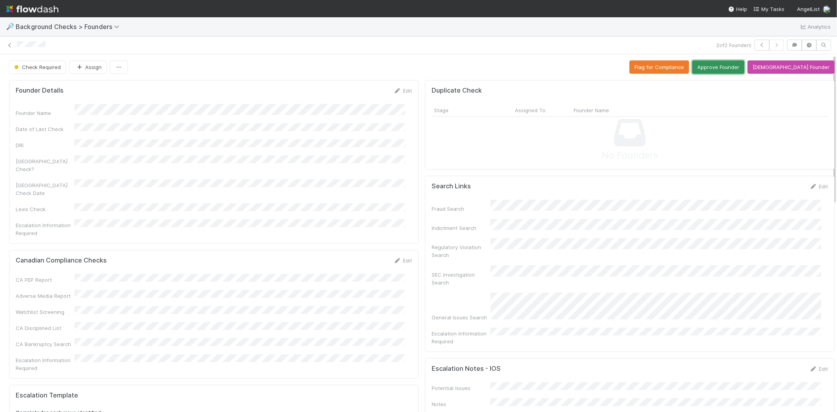
click at [735, 67] on button "Approve Founder" at bounding box center [718, 66] width 52 height 13
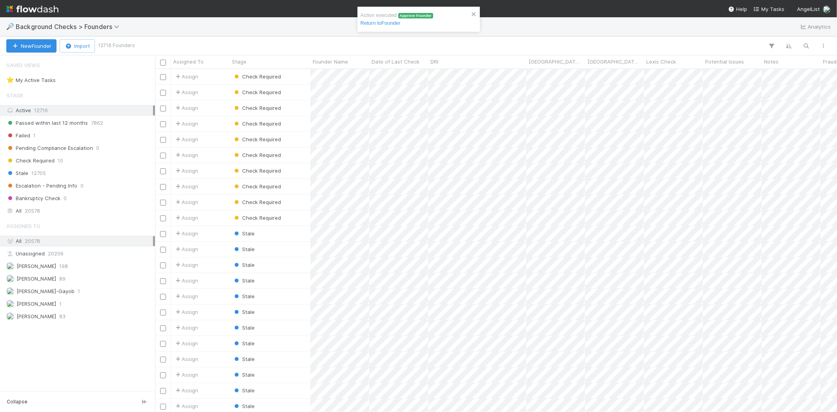
scroll to position [336, 675]
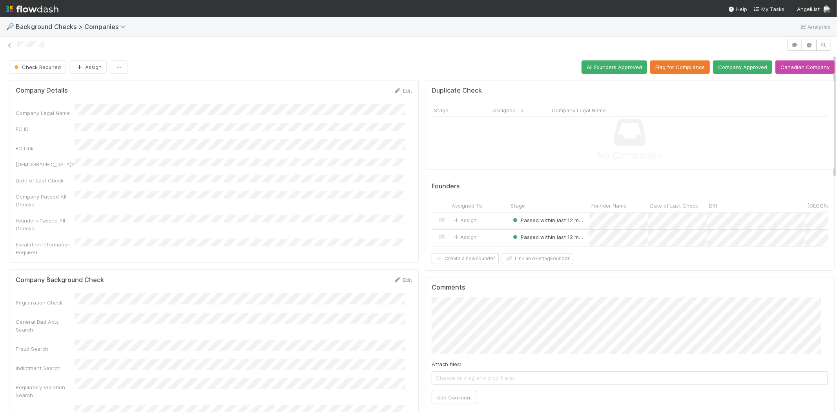
click at [489, 237] on div "Assign" at bounding box center [478, 237] width 59 height 17
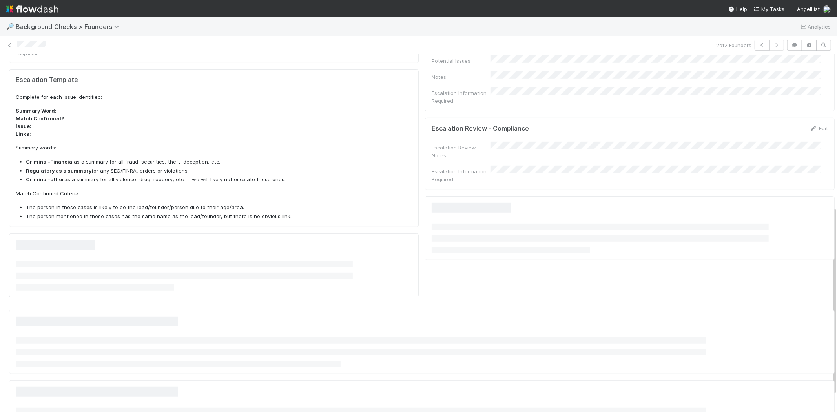
scroll to position [319, 0]
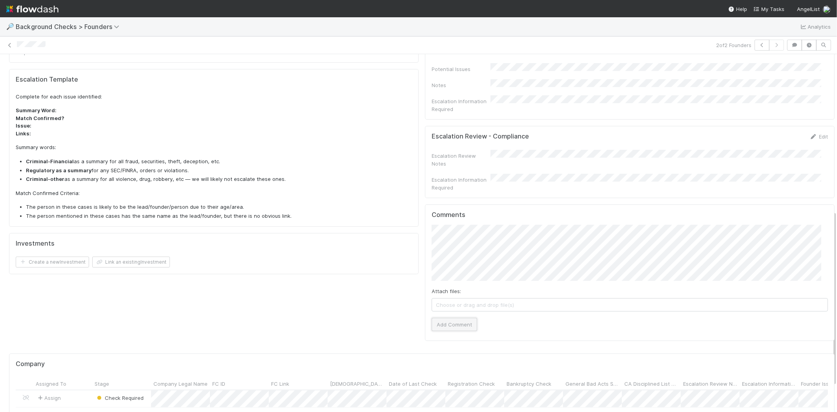
click at [451, 318] on button "Add Comment" at bounding box center [453, 324] width 45 height 13
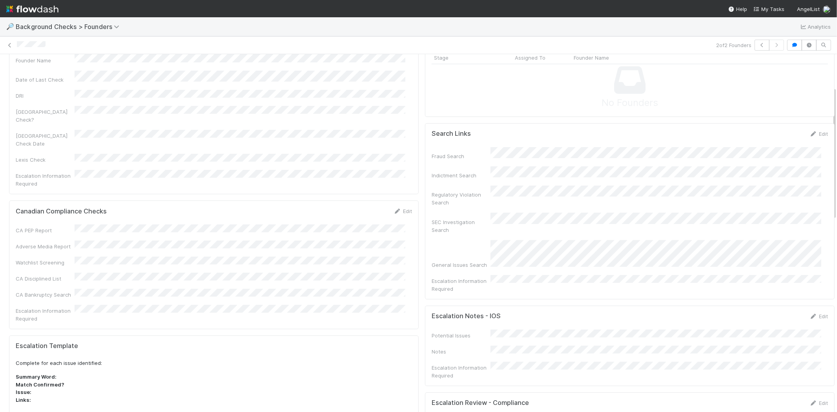
scroll to position [0, 0]
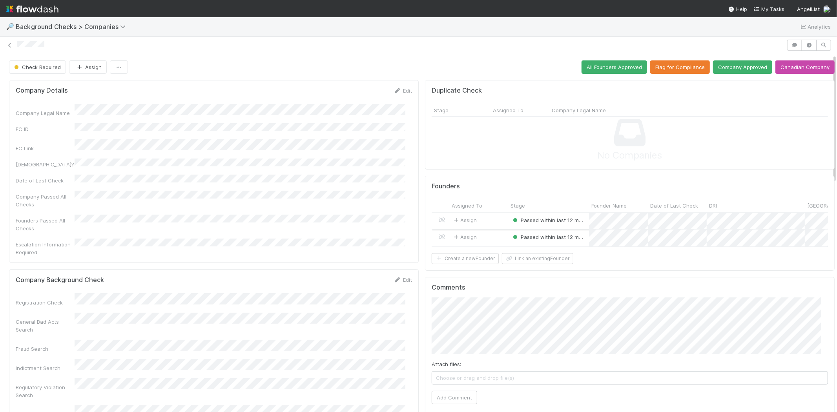
click at [489, 220] on div "Assign" at bounding box center [478, 221] width 59 height 17
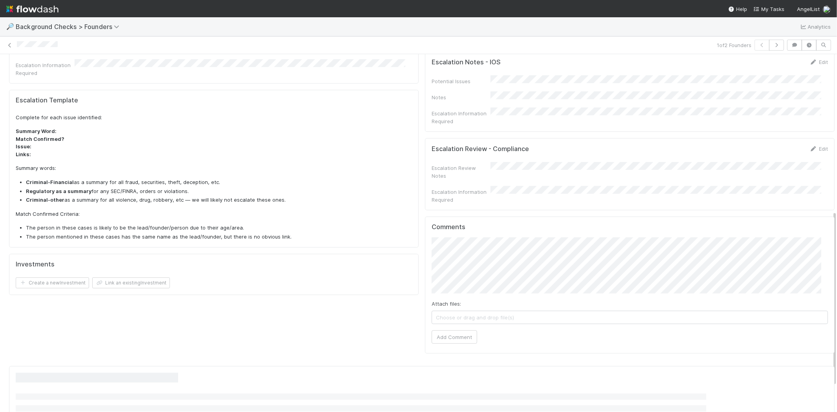
scroll to position [319, 0]
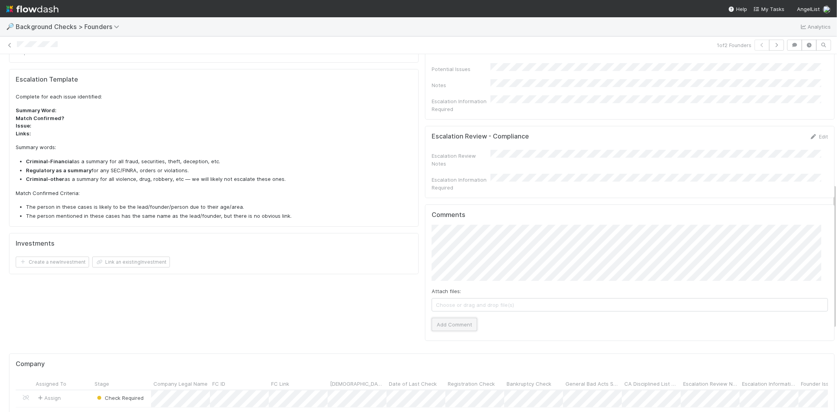
click at [446, 318] on button "Add Comment" at bounding box center [453, 324] width 45 height 13
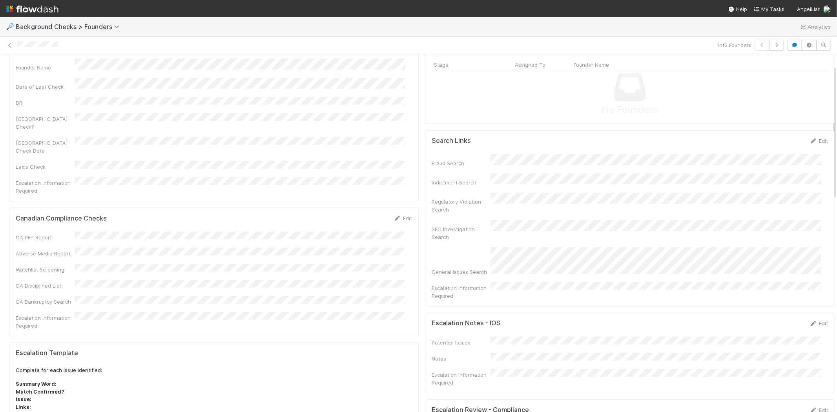
scroll to position [0, 0]
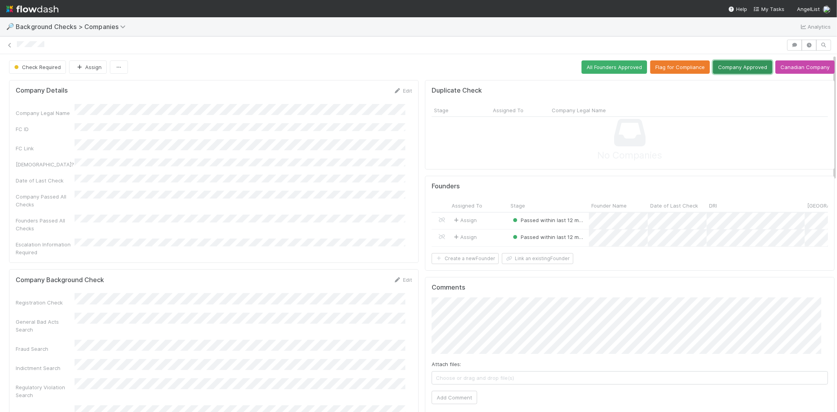
click at [735, 64] on button "Company Approved" at bounding box center [742, 66] width 59 height 13
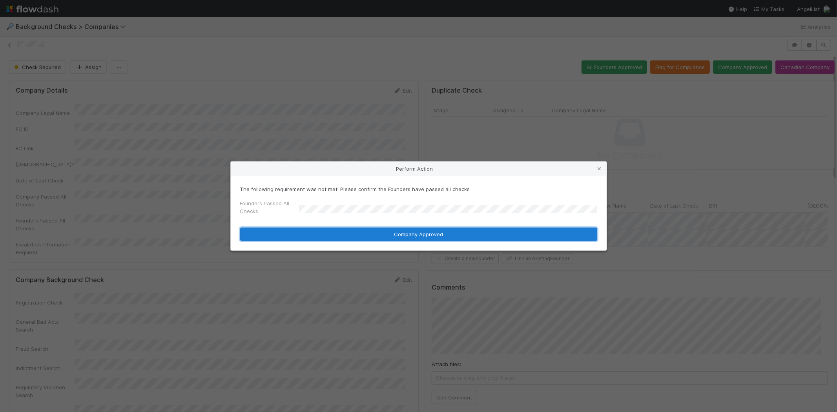
click at [383, 236] on button "Company Approved" at bounding box center [418, 233] width 357 height 13
